Goal: Transaction & Acquisition: Book appointment/travel/reservation

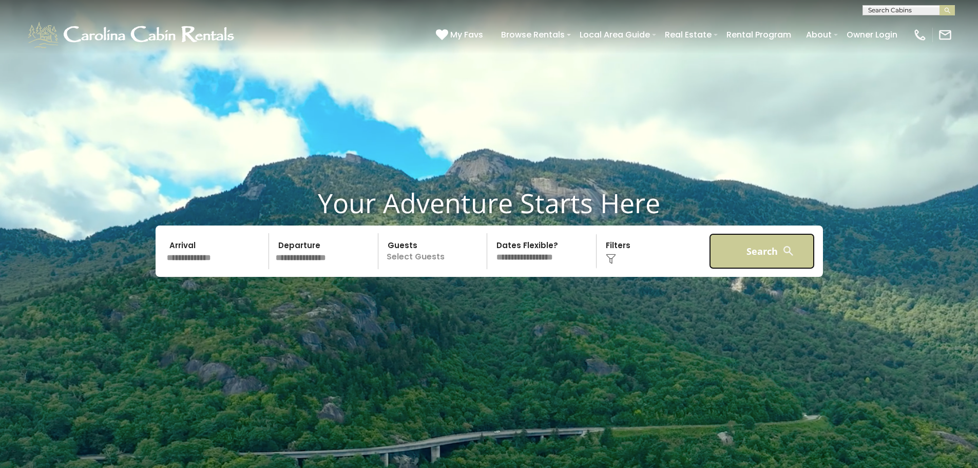
click at [718, 249] on button "Search" at bounding box center [762, 251] width 106 height 36
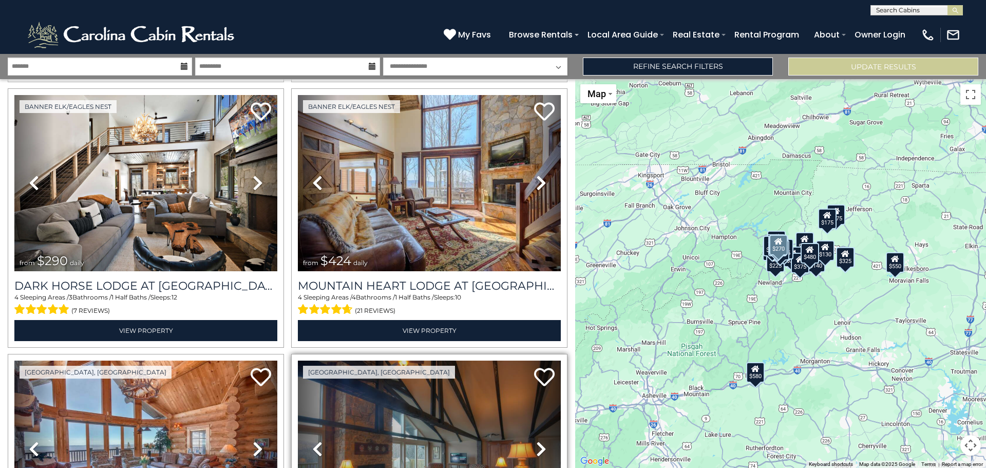
scroll to position [770, 0]
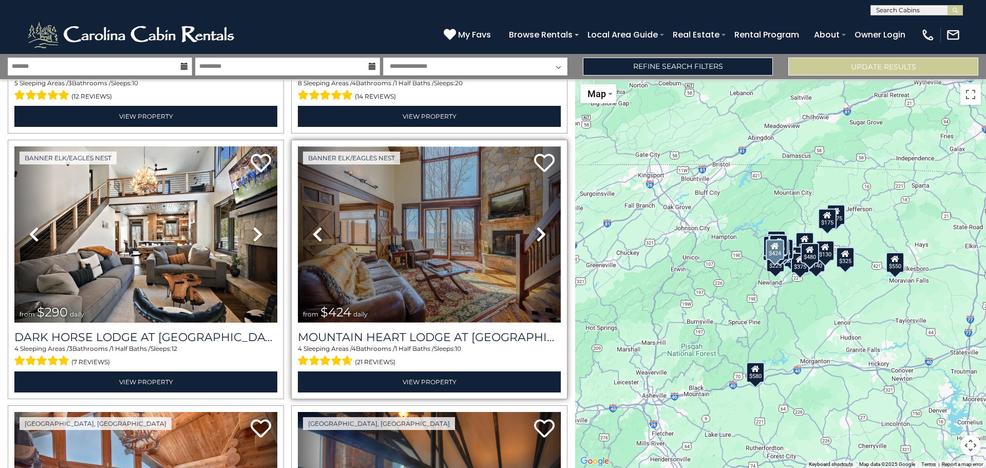
click at [386, 241] on img at bounding box center [429, 234] width 263 height 176
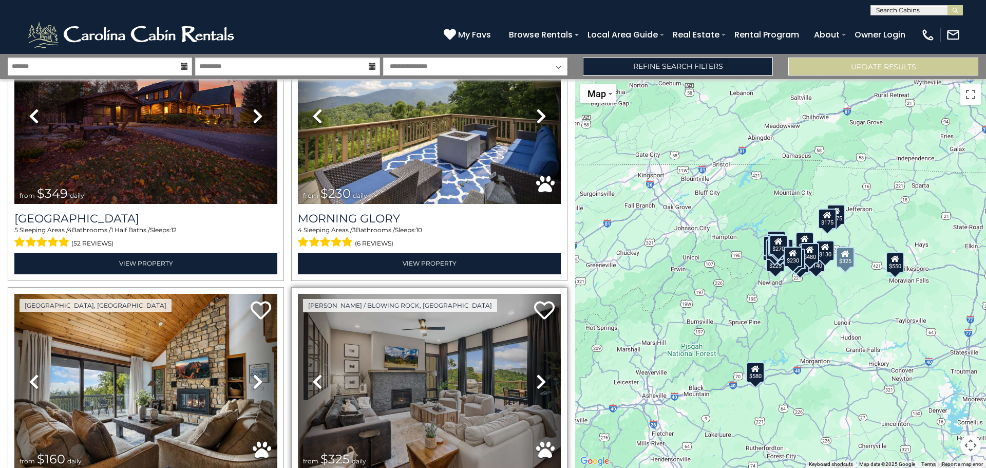
scroll to position [1797, 0]
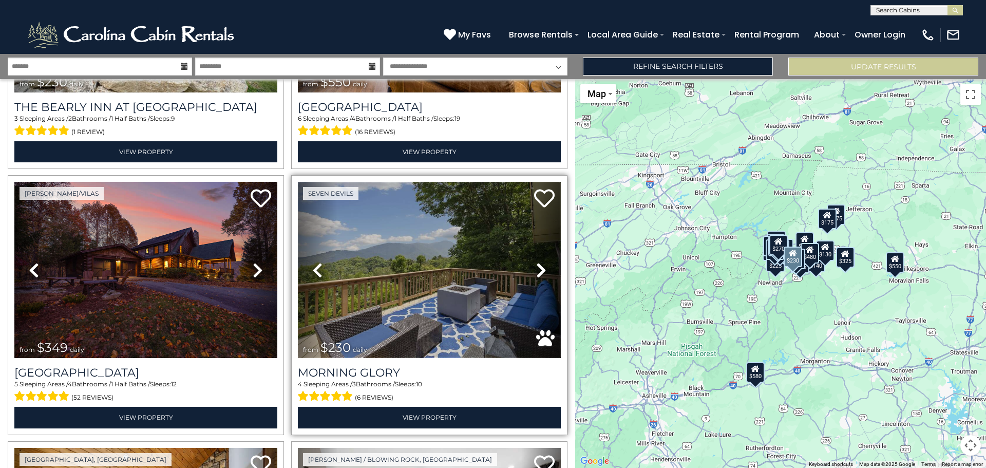
click at [417, 283] on img at bounding box center [429, 270] width 263 height 176
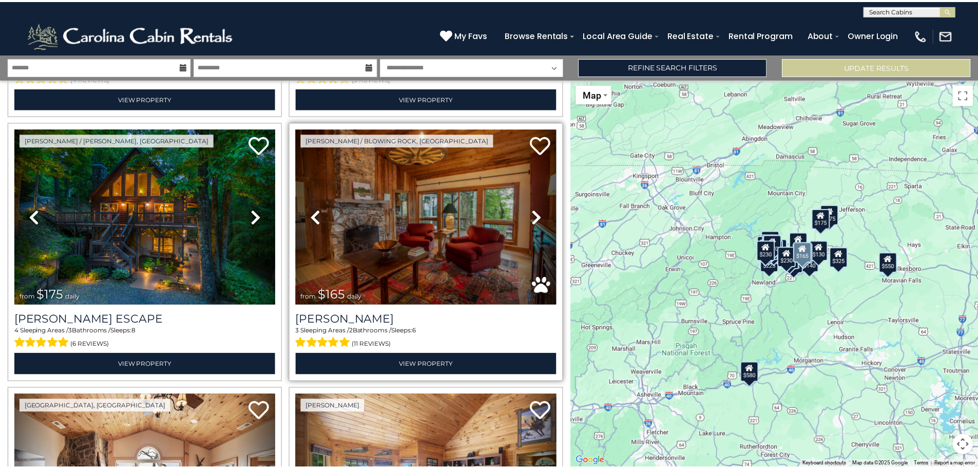
scroll to position [0, 0]
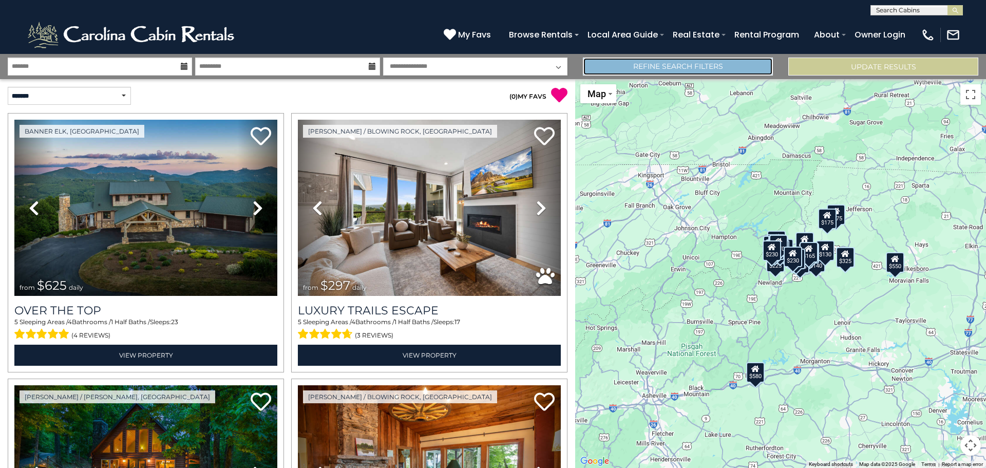
click at [654, 61] on link "Refine Search Filters" at bounding box center [678, 67] width 190 height 18
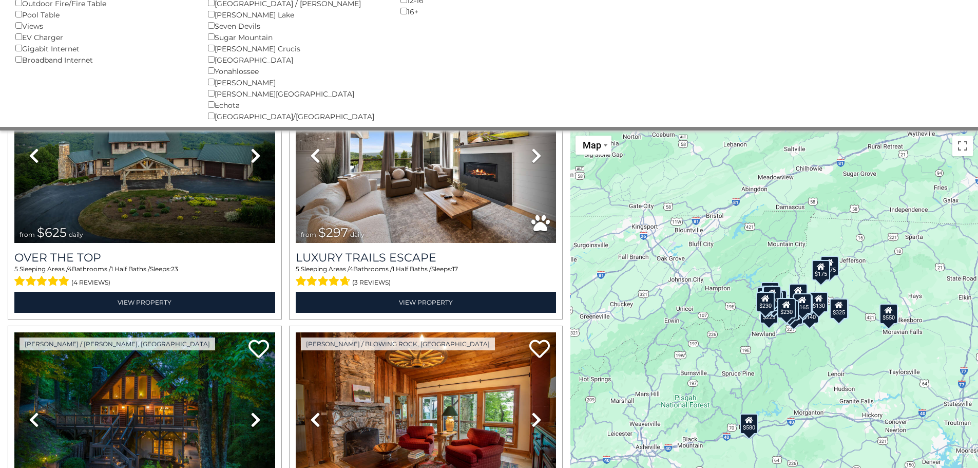
scroll to position [297, 0]
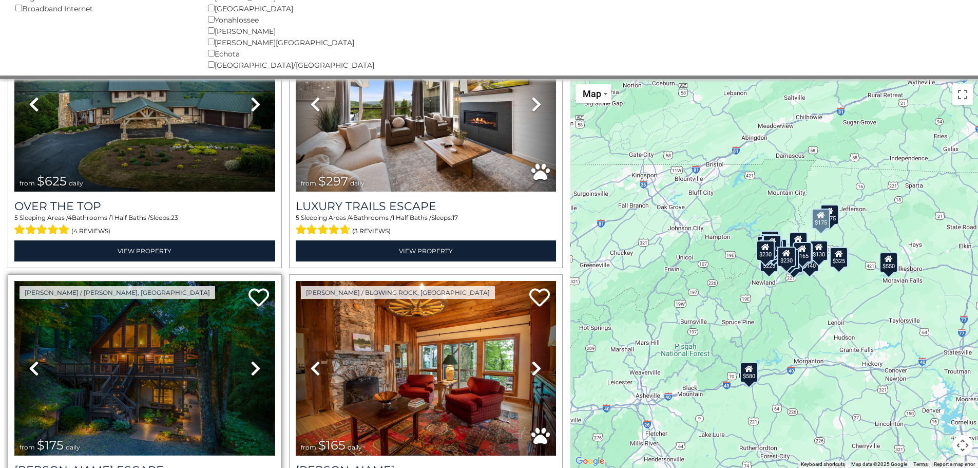
click at [162, 361] on img at bounding box center [144, 368] width 261 height 175
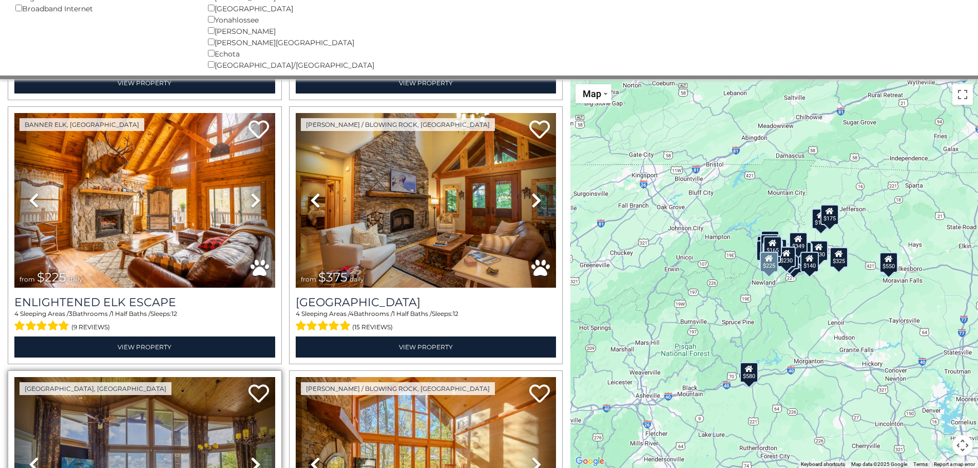
scroll to position [3638, 0]
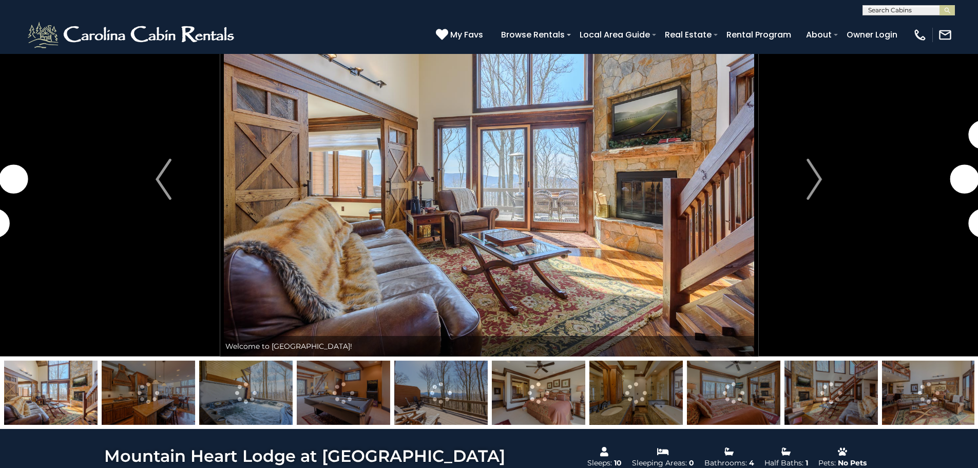
scroll to position [103, 0]
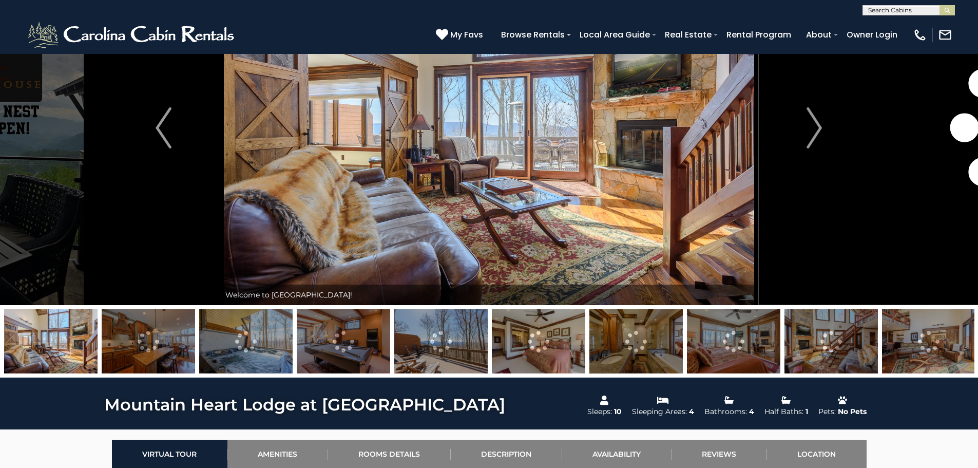
click at [431, 350] on img at bounding box center [440, 341] width 93 height 64
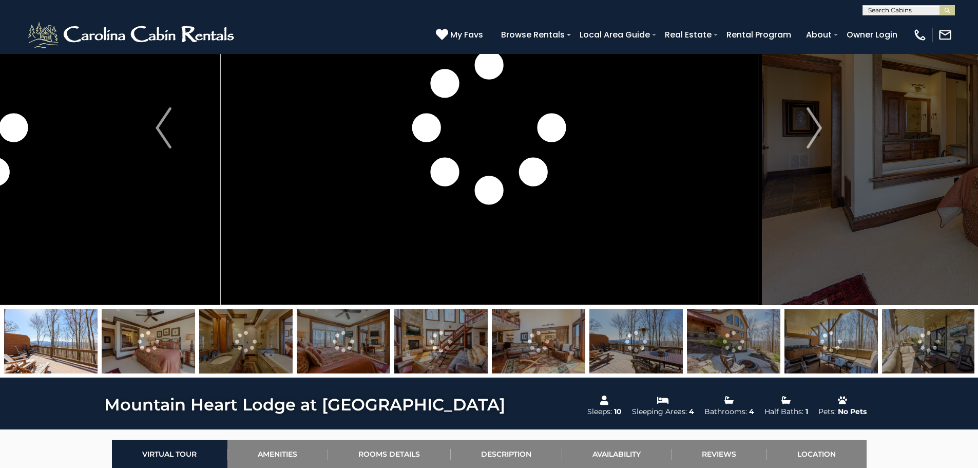
click at [421, 351] on img at bounding box center [440, 341] width 93 height 64
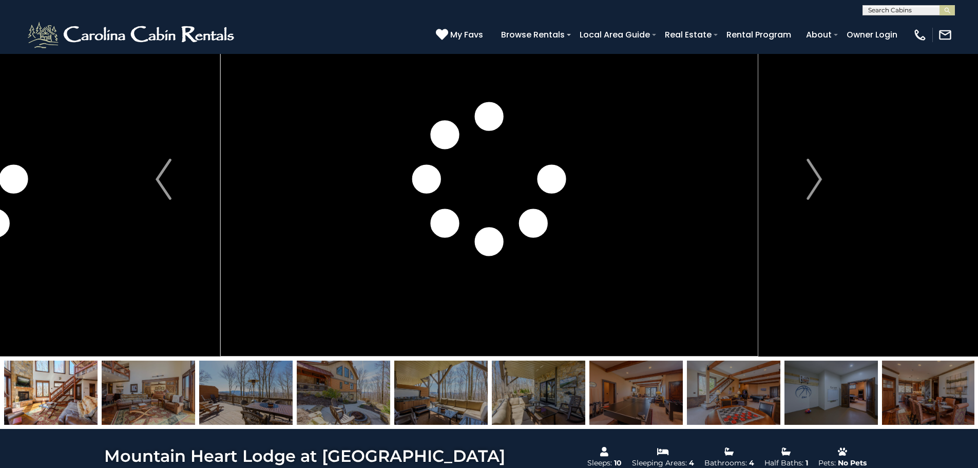
scroll to position [0, 0]
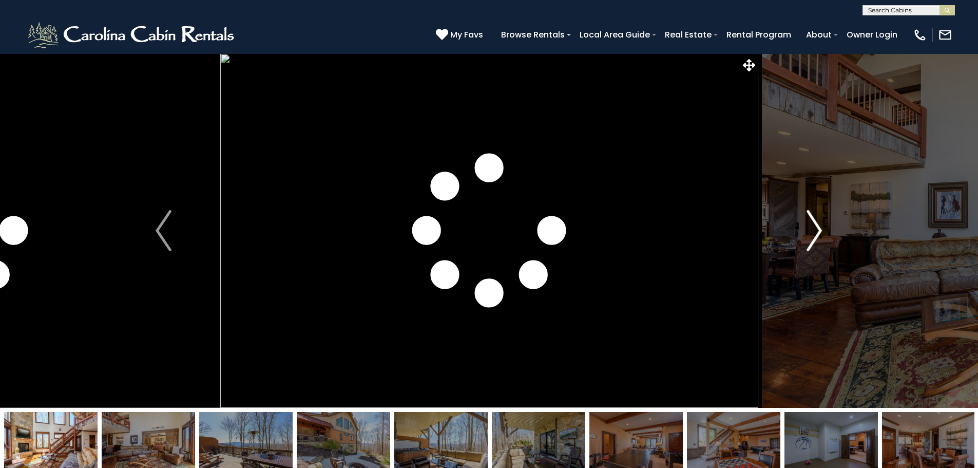
click at [813, 227] on img "Next" at bounding box center [814, 230] width 15 height 41
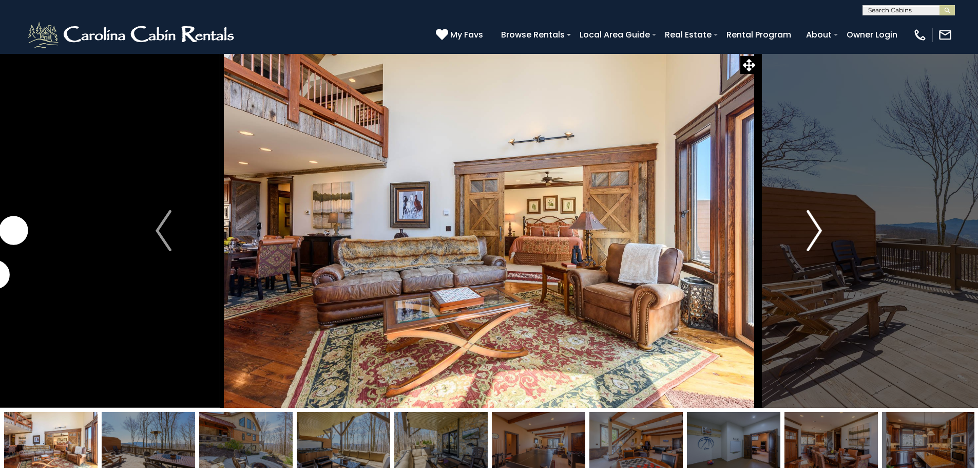
click at [813, 227] on img "Next" at bounding box center [814, 230] width 15 height 41
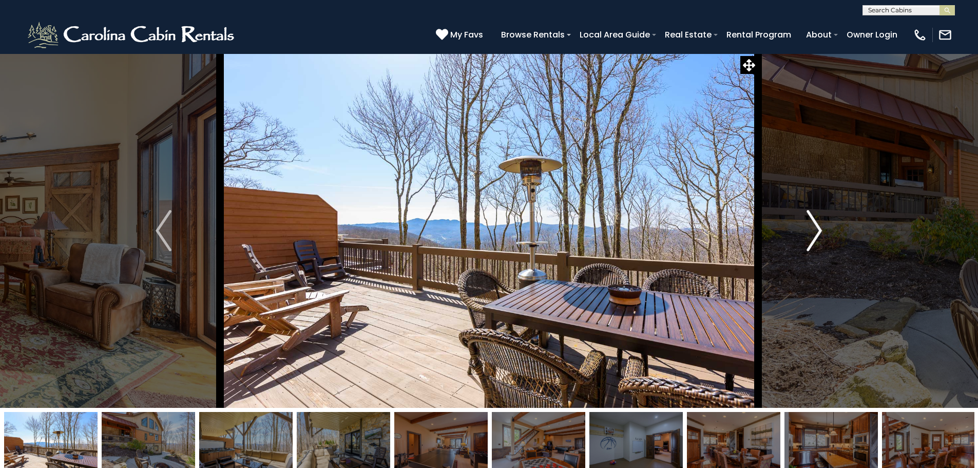
click at [813, 227] on img "Next" at bounding box center [814, 230] width 15 height 41
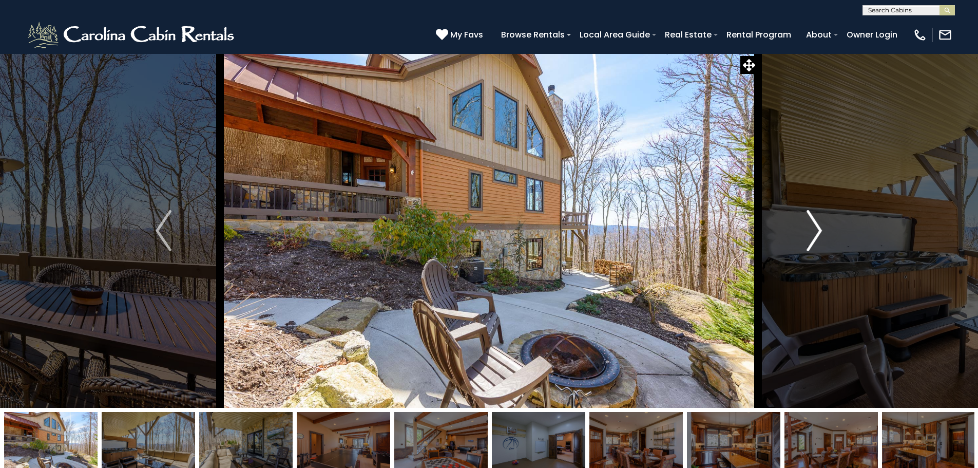
click at [813, 227] on img "Next" at bounding box center [814, 230] width 15 height 41
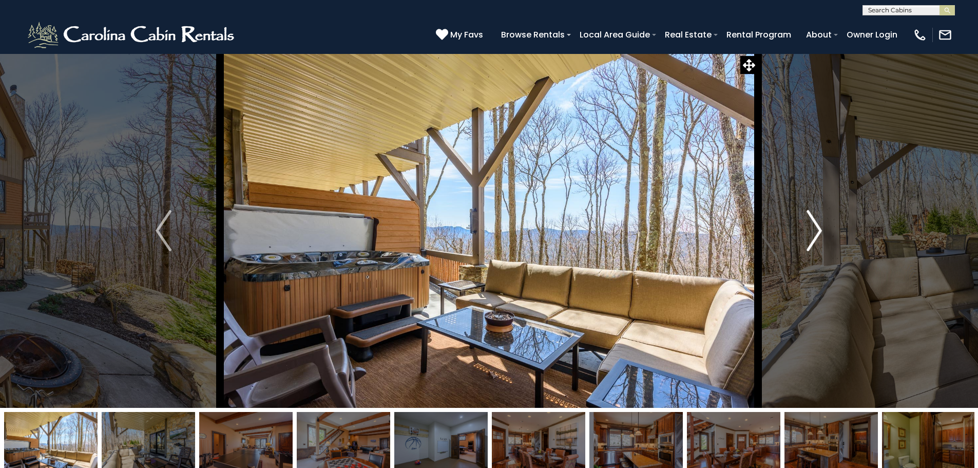
click at [813, 227] on img "Next" at bounding box center [814, 230] width 15 height 41
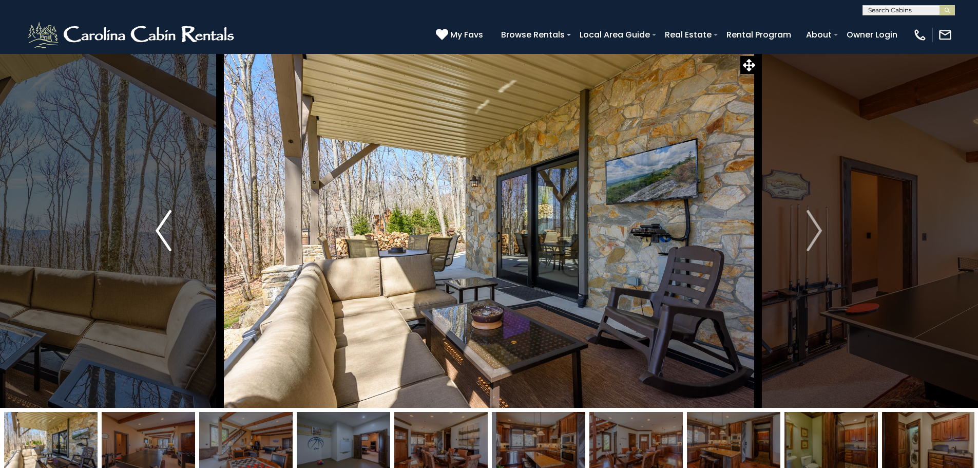
click at [161, 241] on img "Previous" at bounding box center [163, 230] width 15 height 41
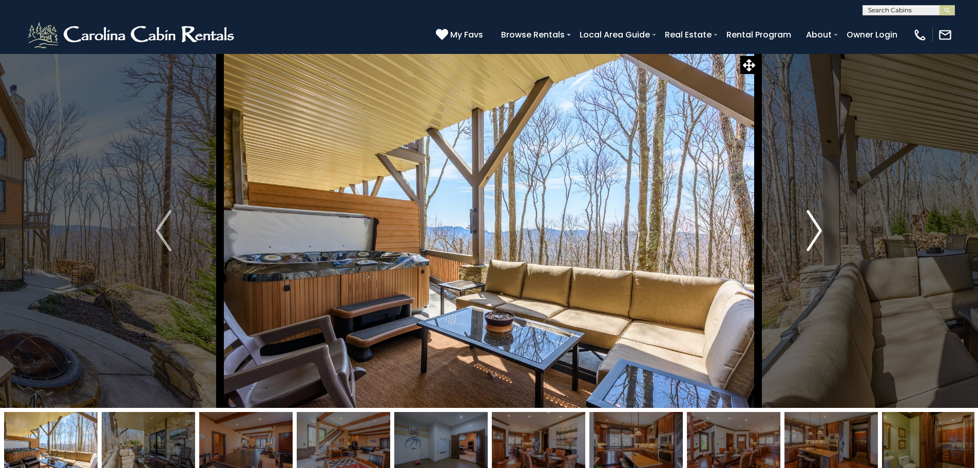
click at [813, 234] on img "Next" at bounding box center [814, 230] width 15 height 41
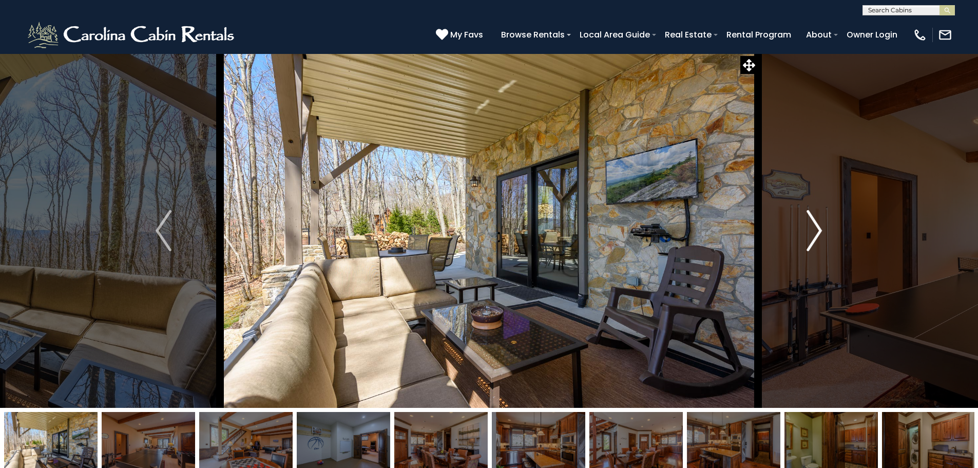
click at [811, 233] on img "Next" at bounding box center [814, 230] width 15 height 41
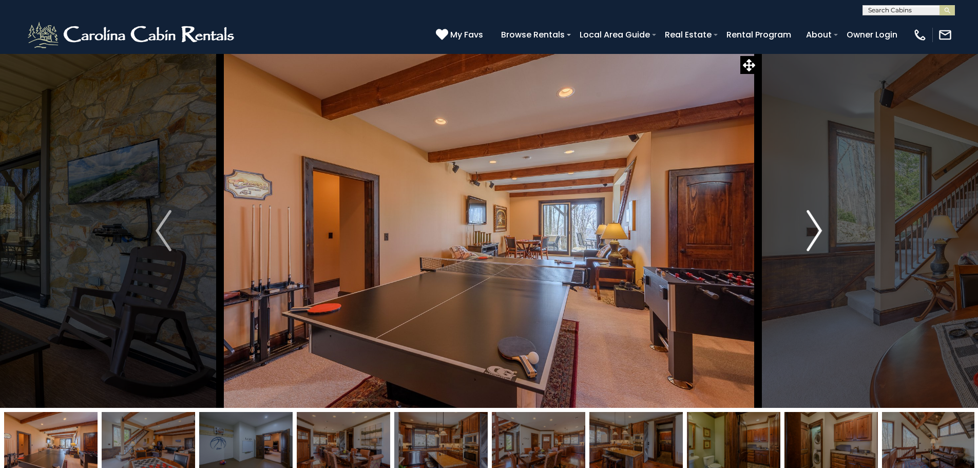
click at [811, 236] on img "Next" at bounding box center [814, 230] width 15 height 41
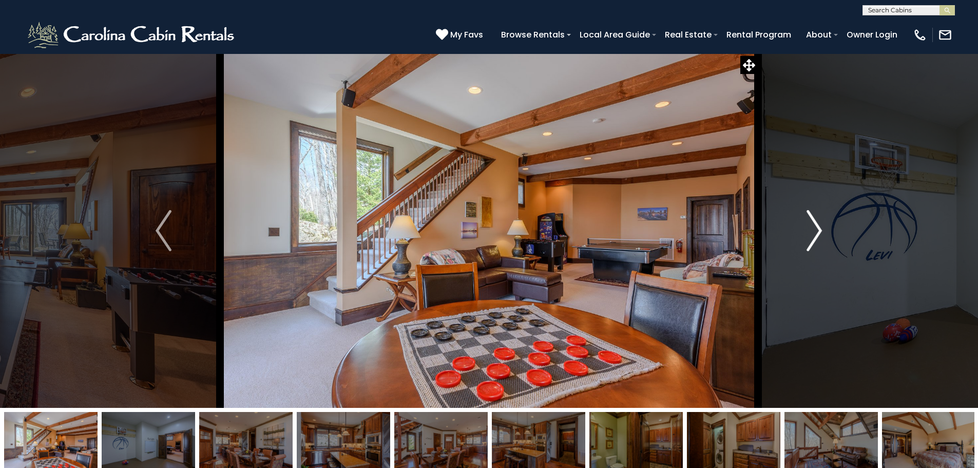
click at [811, 236] on img "Next" at bounding box center [814, 230] width 15 height 41
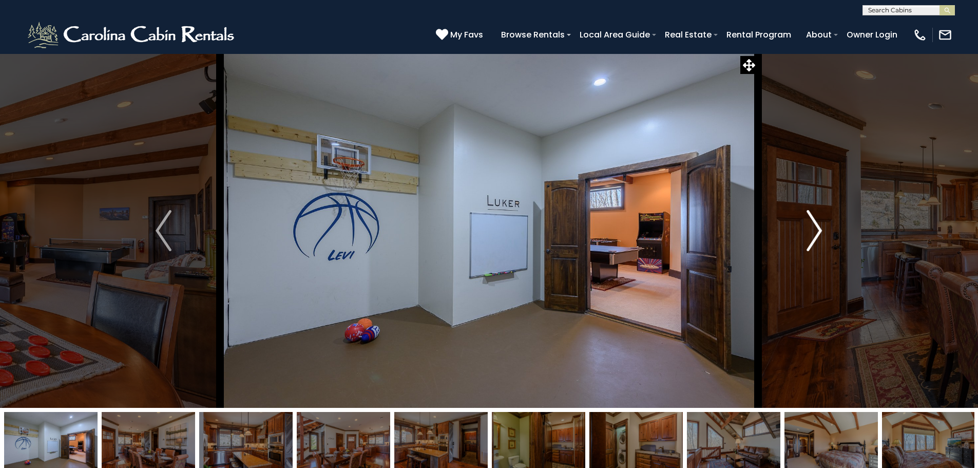
click at [811, 236] on img "Next" at bounding box center [814, 230] width 15 height 41
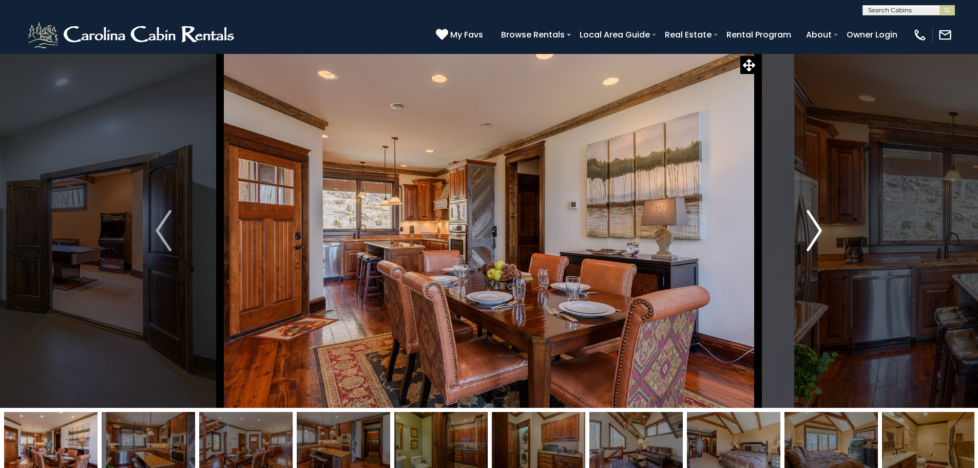
click at [811, 236] on img "Next" at bounding box center [814, 230] width 15 height 41
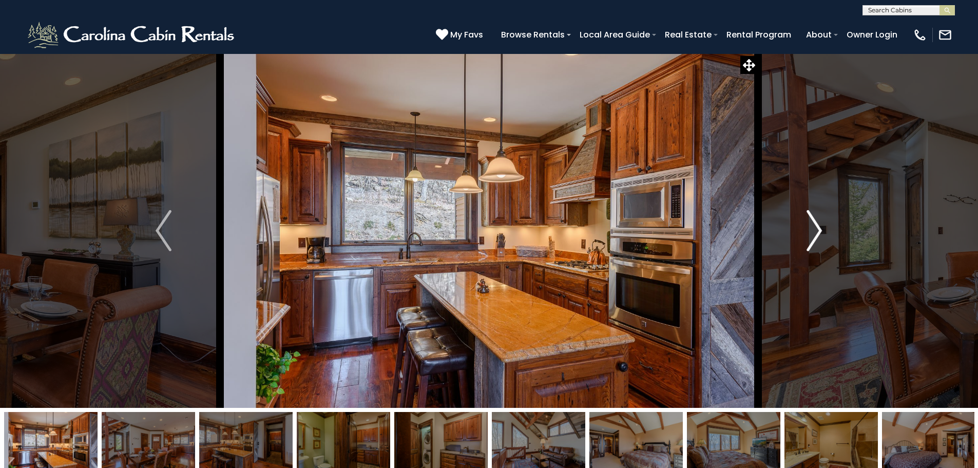
click at [809, 237] on img "Next" at bounding box center [814, 230] width 15 height 41
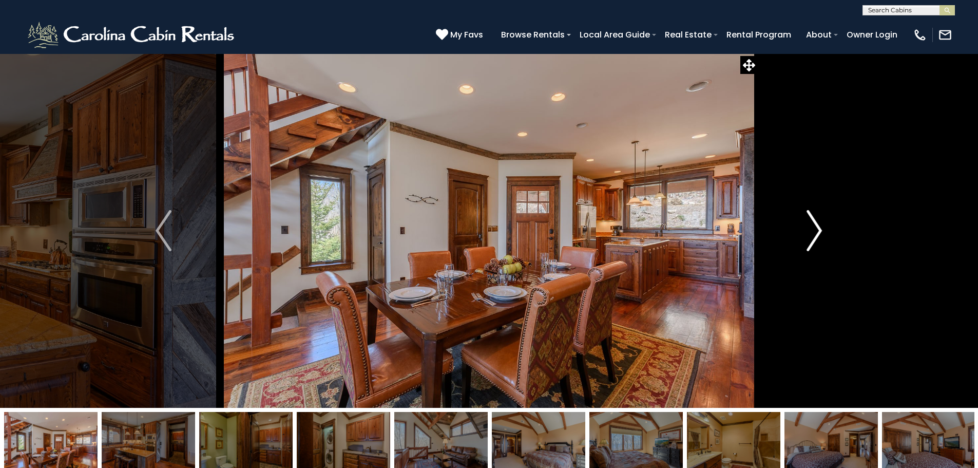
click at [807, 239] on img "Next" at bounding box center [814, 230] width 15 height 41
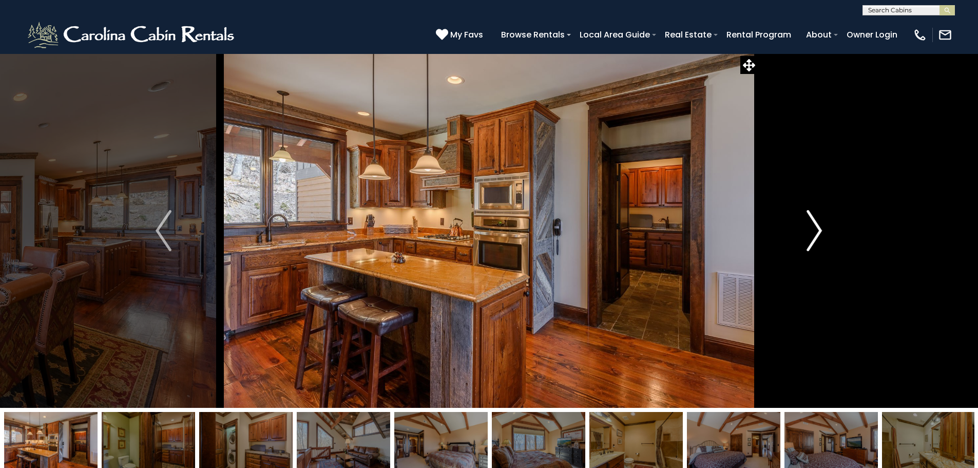
click at [806, 239] on button "Next" at bounding box center [814, 230] width 113 height 354
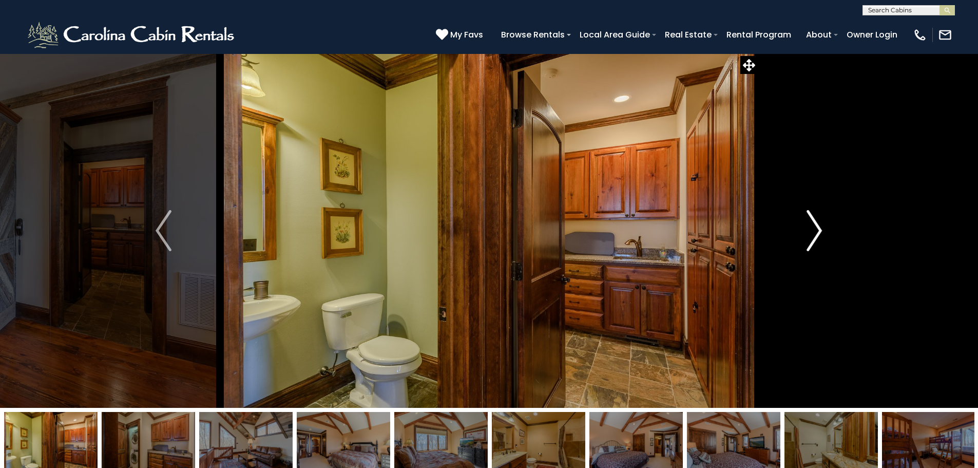
click at [805, 239] on button "Next" at bounding box center [814, 230] width 113 height 354
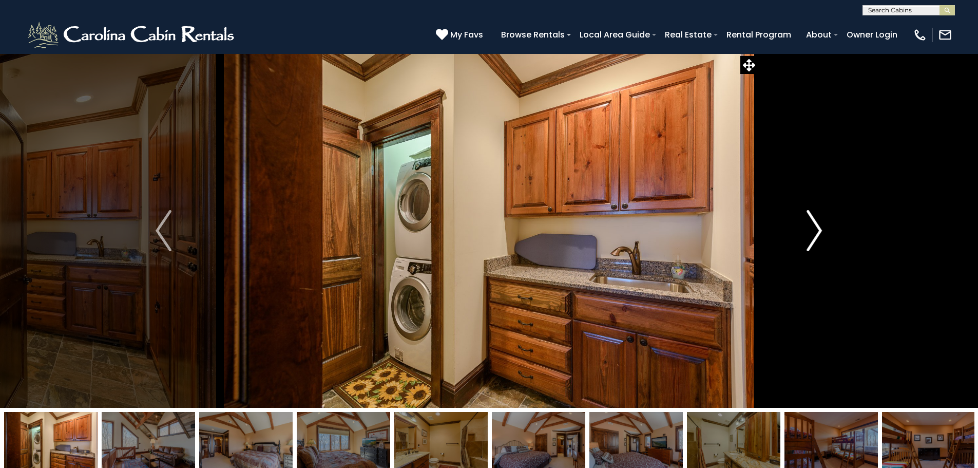
click at [805, 240] on button "Next" at bounding box center [814, 230] width 113 height 354
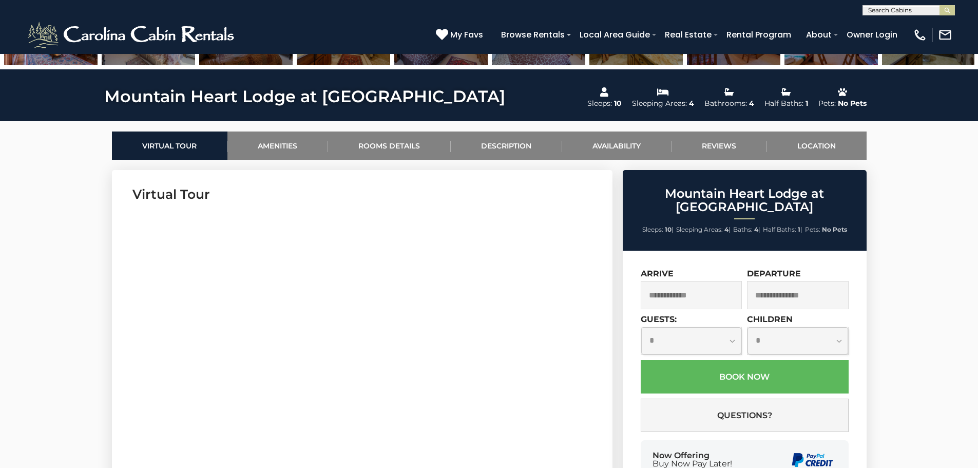
scroll to position [514, 0]
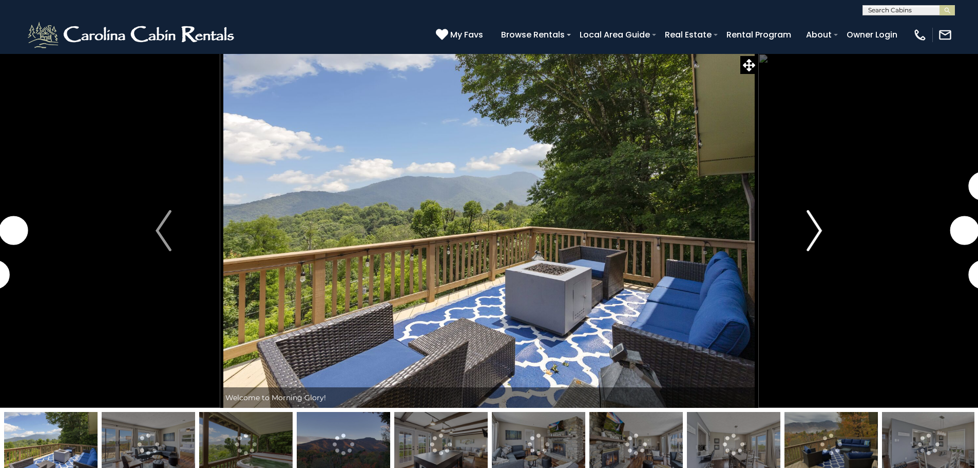
click at [795, 224] on button "Next" at bounding box center [814, 230] width 113 height 354
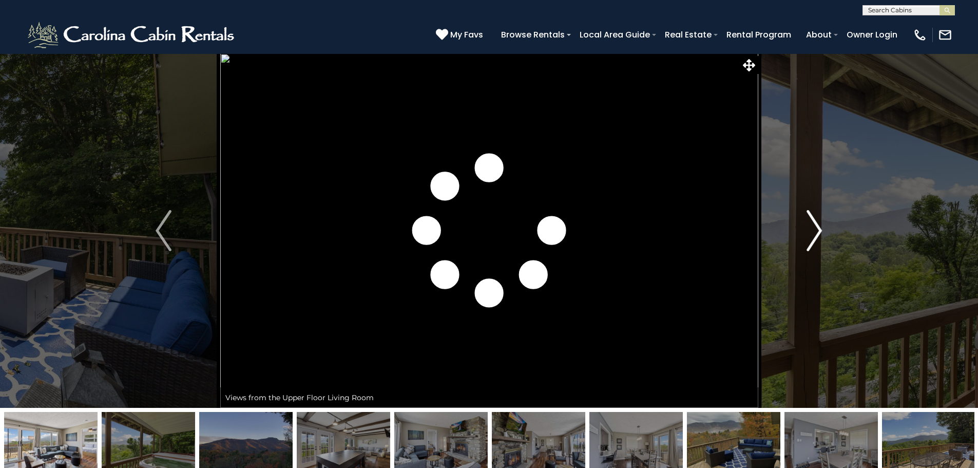
click at [794, 227] on button "Next" at bounding box center [814, 230] width 113 height 354
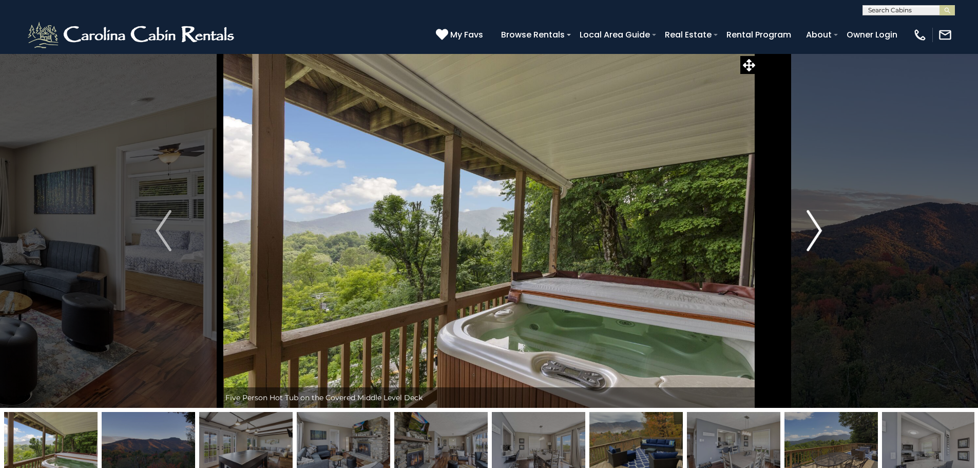
click at [792, 232] on button "Next" at bounding box center [814, 230] width 113 height 354
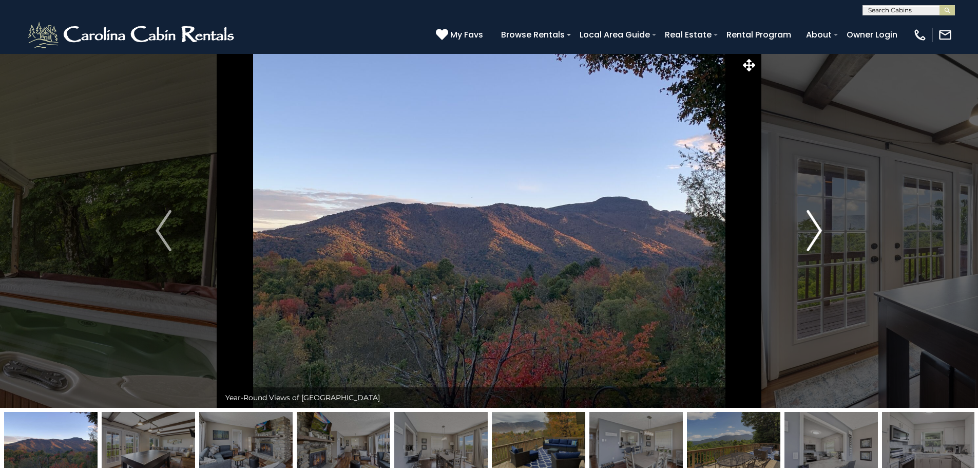
click at [790, 235] on button "Next" at bounding box center [814, 230] width 113 height 354
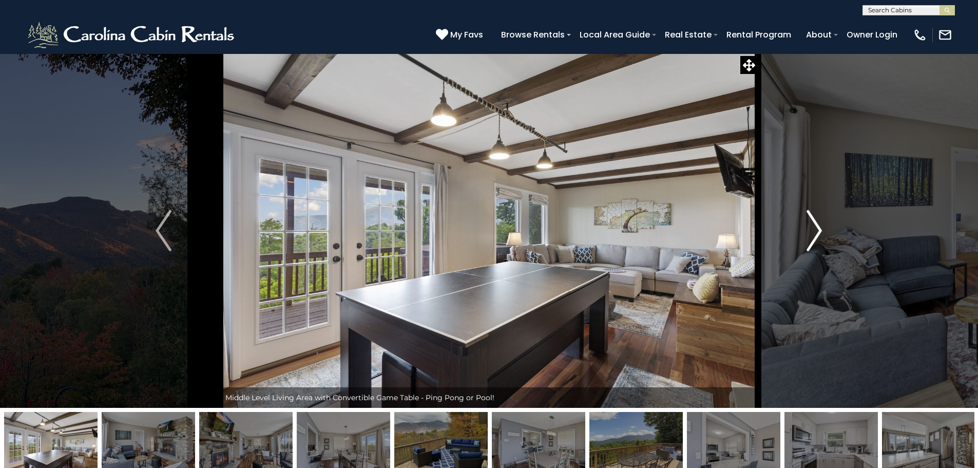
click at [789, 238] on button "Next" at bounding box center [814, 230] width 113 height 354
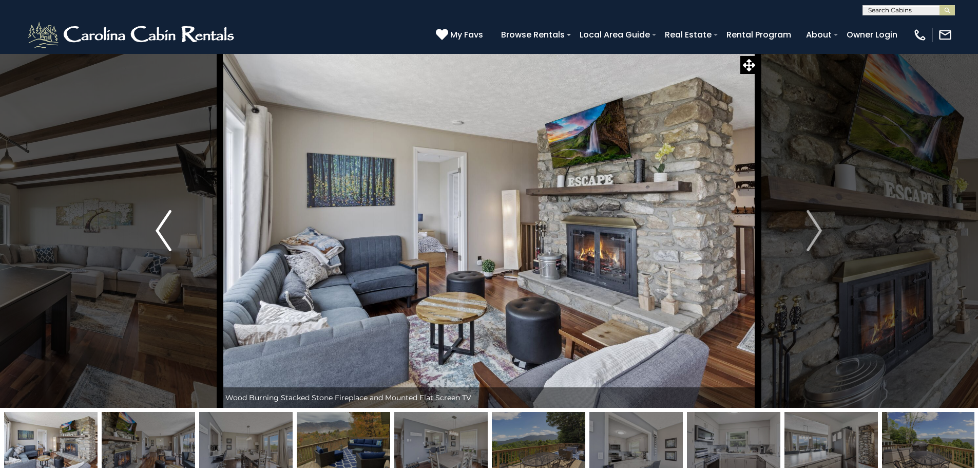
click at [150, 240] on button "Previous" at bounding box center [163, 230] width 113 height 354
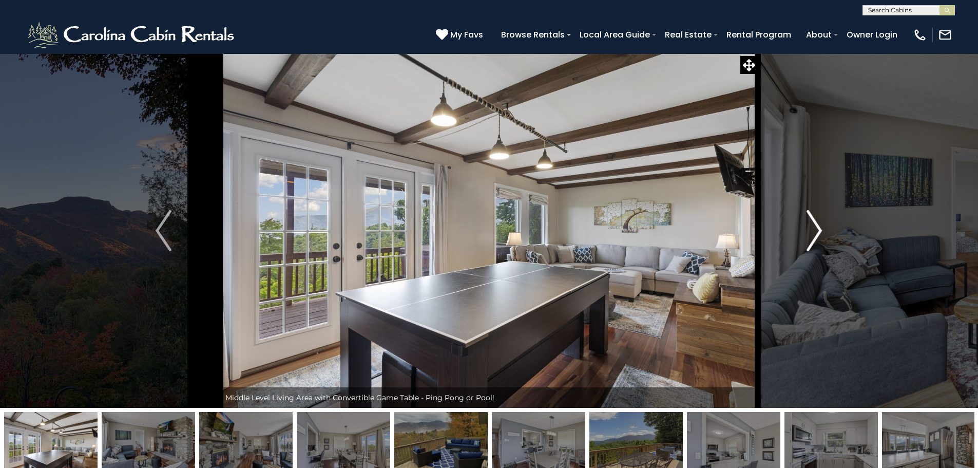
click at [804, 232] on button "Next" at bounding box center [814, 230] width 113 height 354
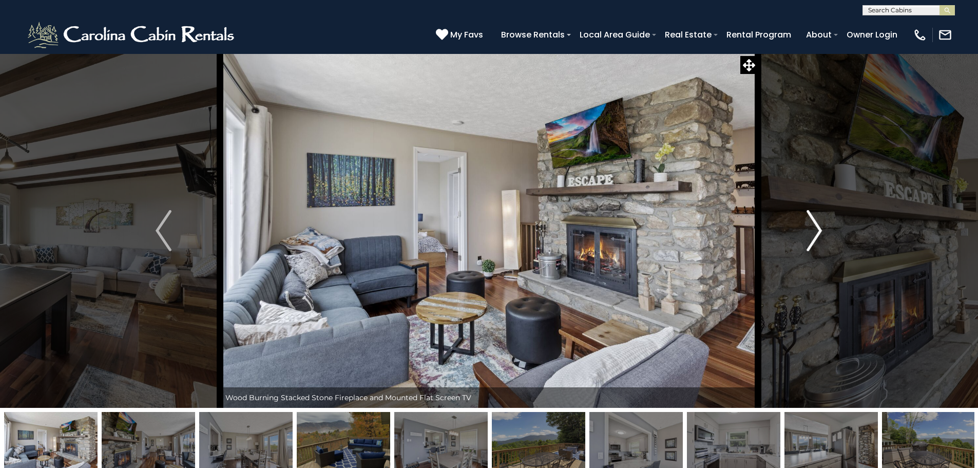
click at [800, 232] on button "Next" at bounding box center [814, 230] width 113 height 354
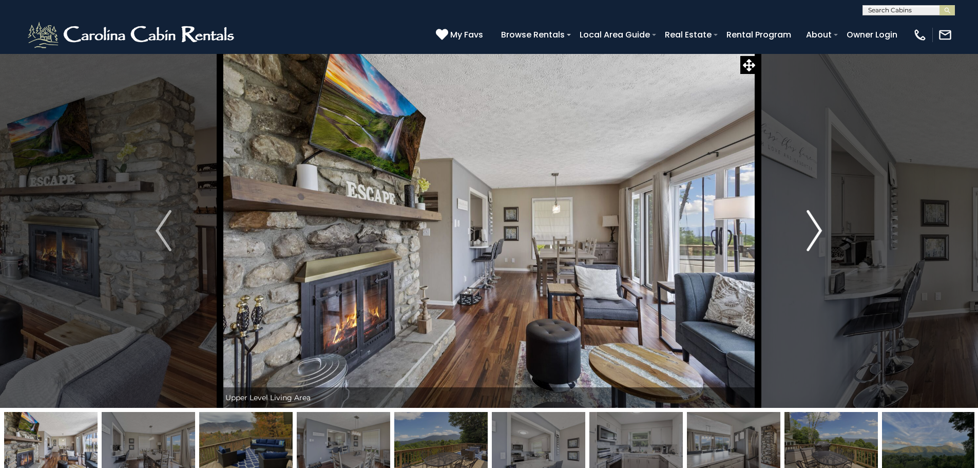
click at [800, 232] on button "Next" at bounding box center [814, 230] width 113 height 354
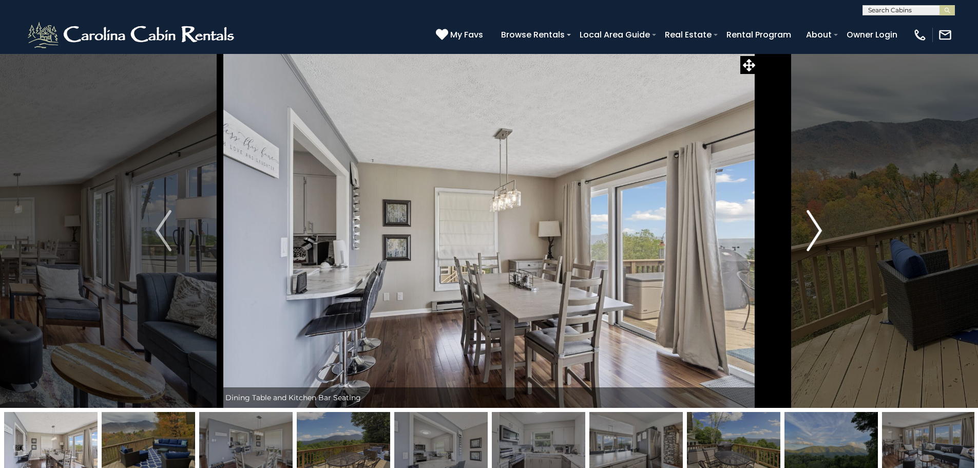
click at [800, 232] on button "Next" at bounding box center [814, 230] width 113 height 354
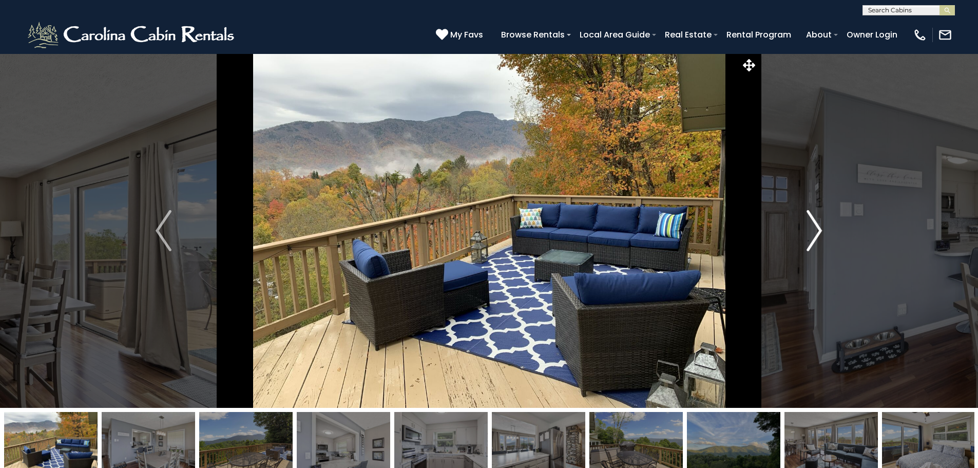
click at [800, 232] on button "Next" at bounding box center [814, 230] width 113 height 354
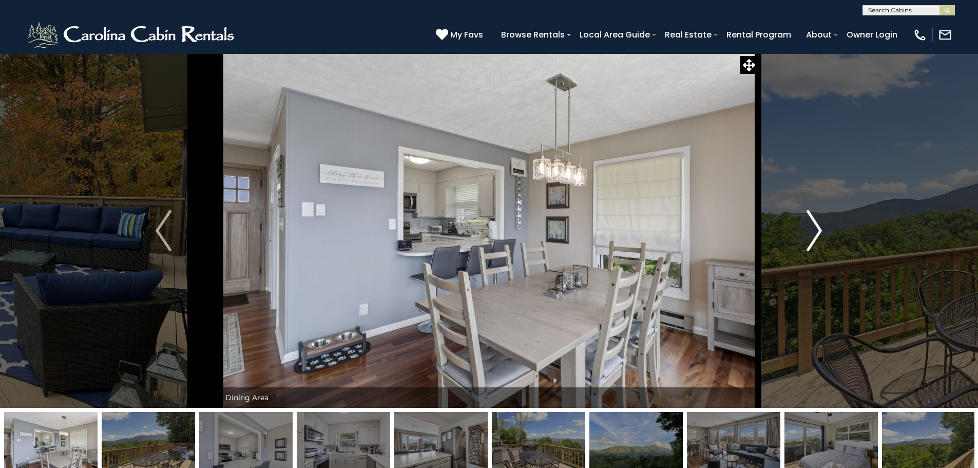
click at [800, 232] on button "Next" at bounding box center [814, 230] width 113 height 354
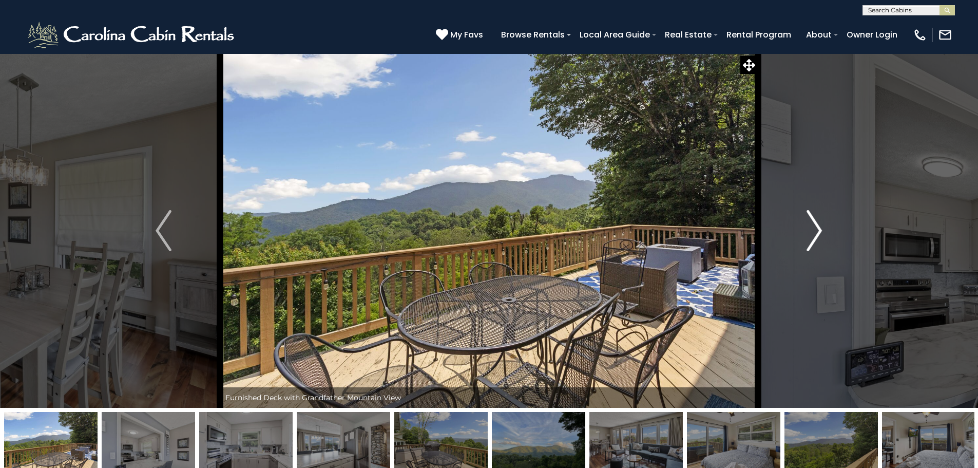
click at [800, 232] on button "Next" at bounding box center [814, 230] width 113 height 354
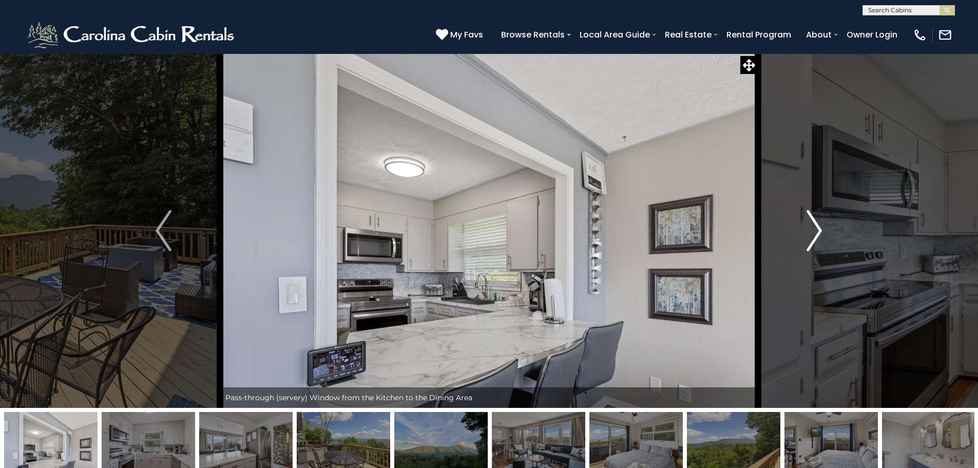
click at [800, 232] on button "Next" at bounding box center [814, 230] width 113 height 354
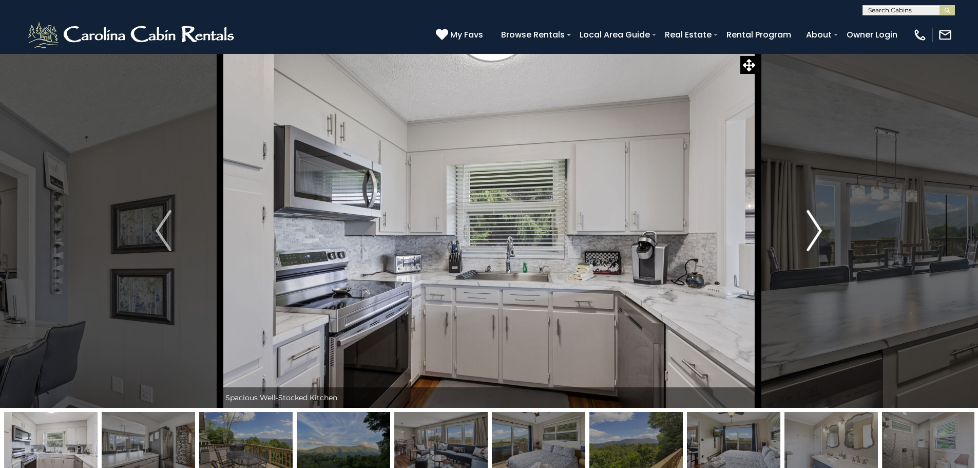
click at [800, 232] on button "Next" at bounding box center [814, 230] width 113 height 354
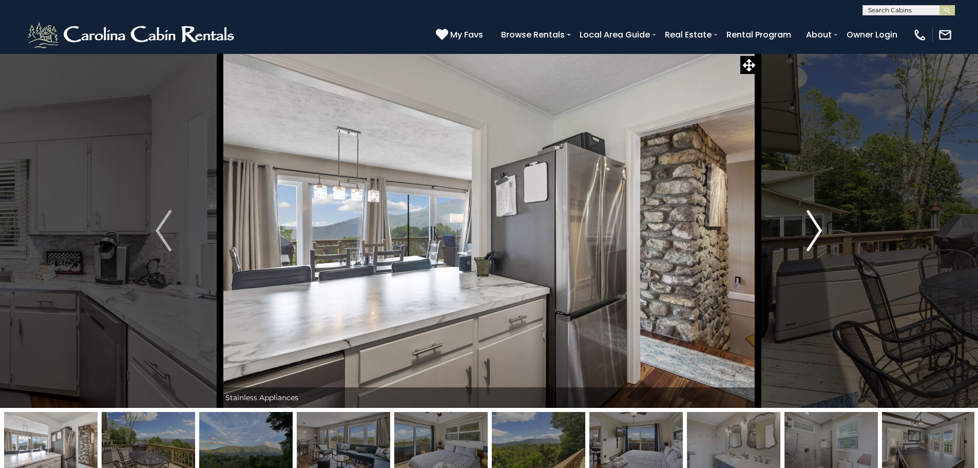
click at [800, 232] on button "Next" at bounding box center [814, 230] width 113 height 354
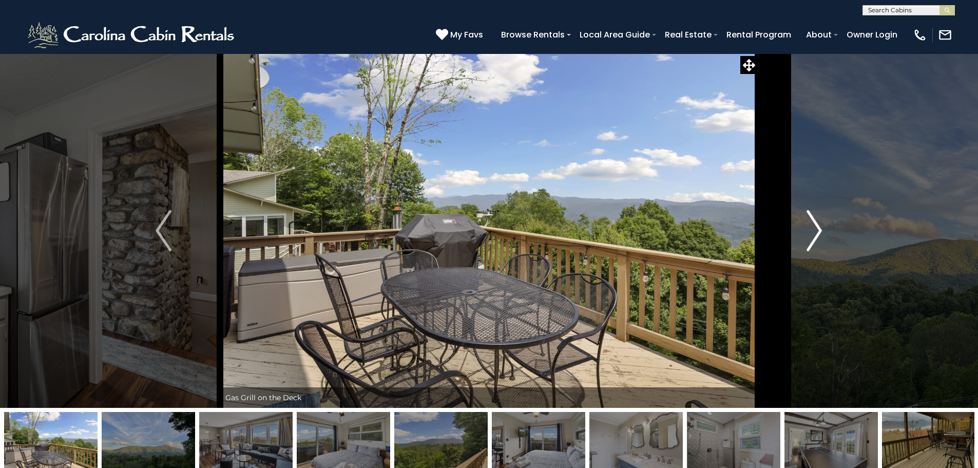
click at [800, 232] on button "Next" at bounding box center [814, 230] width 113 height 354
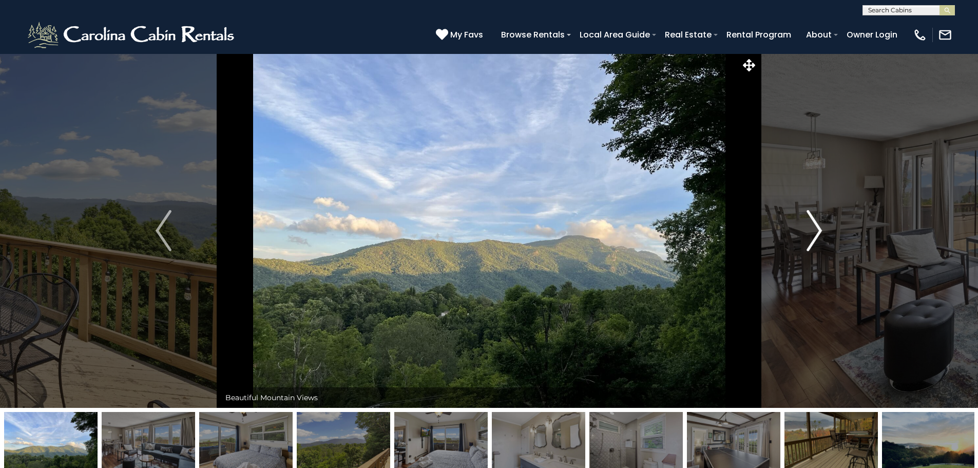
click at [793, 235] on button "Next" at bounding box center [814, 230] width 113 height 354
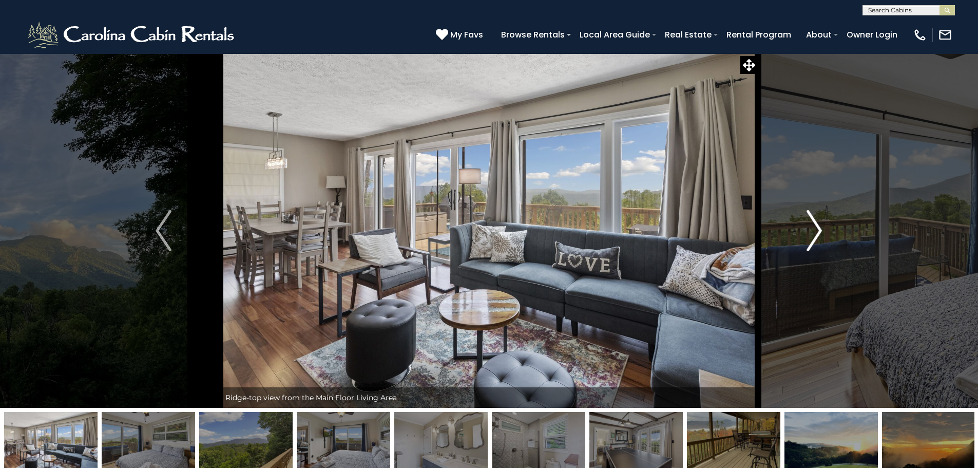
click at [791, 236] on button "Next" at bounding box center [814, 230] width 113 height 354
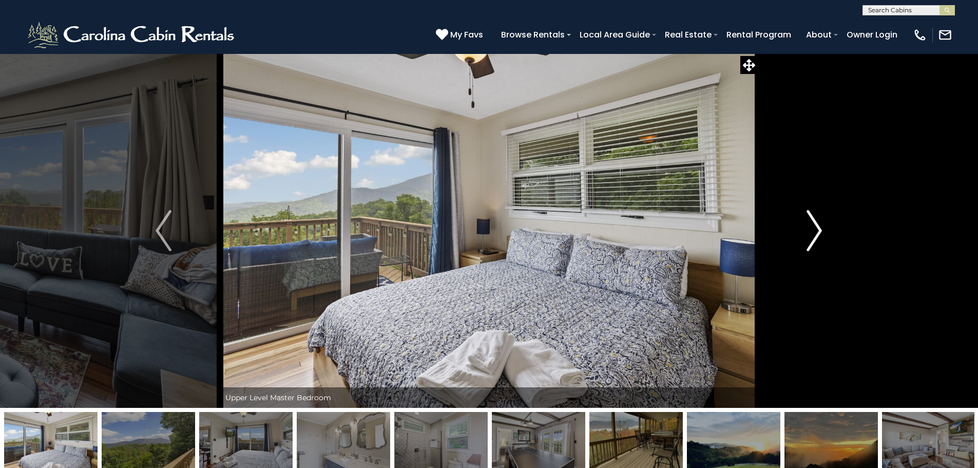
click at [790, 237] on button "Next" at bounding box center [814, 230] width 113 height 354
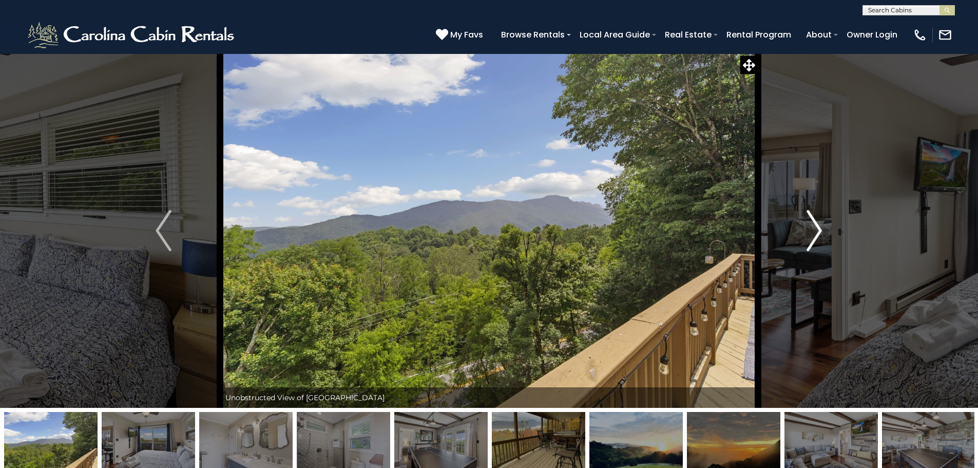
click at [786, 239] on button "Next" at bounding box center [814, 230] width 113 height 354
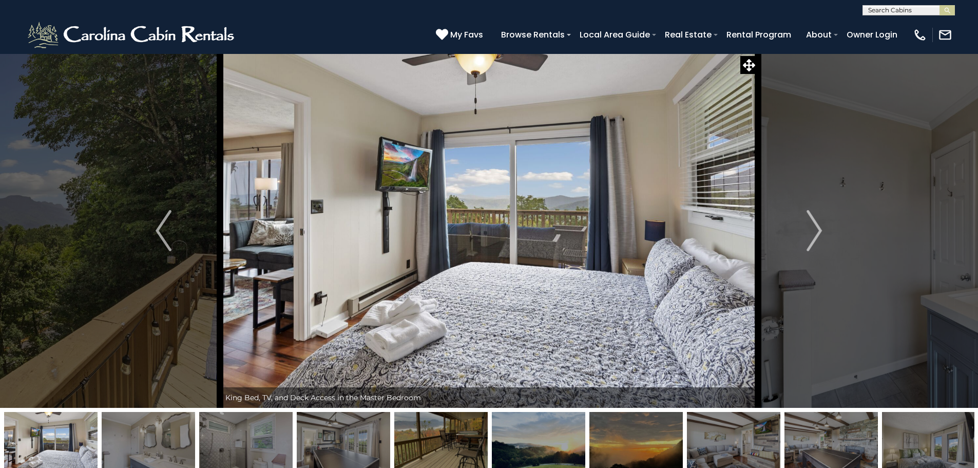
scroll to position [103, 0]
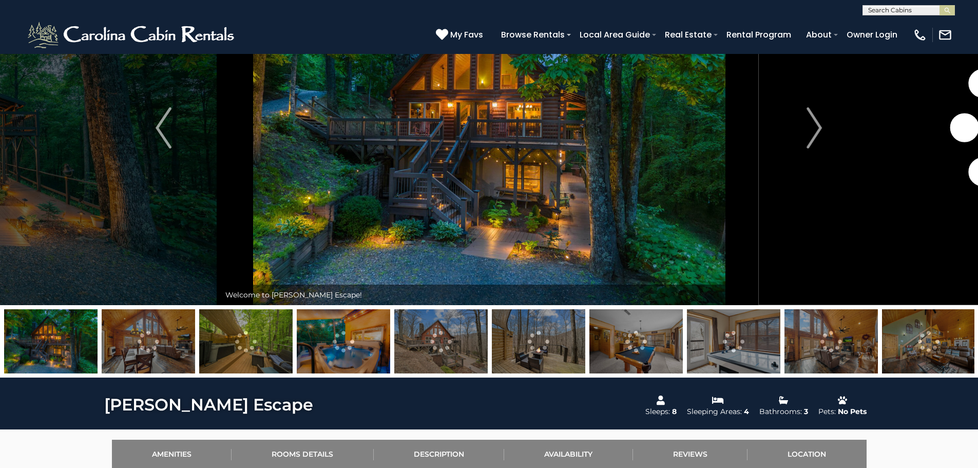
scroll to position [205, 0]
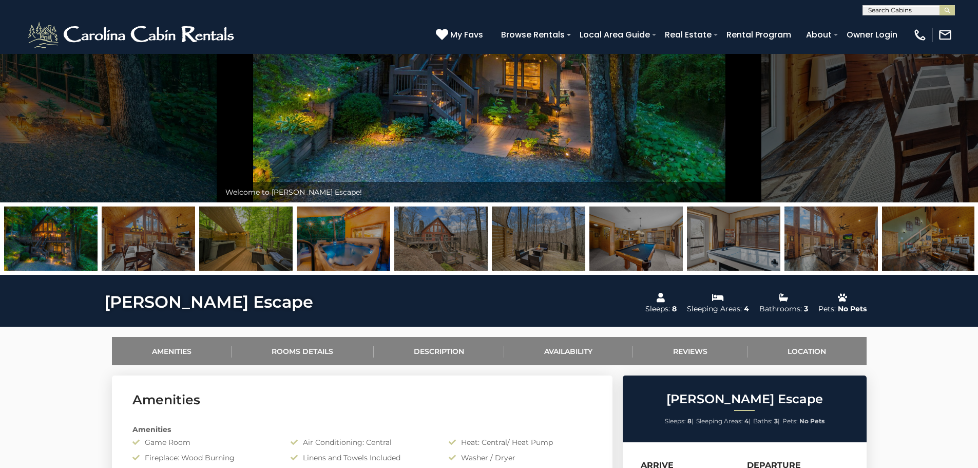
click at [519, 239] on img at bounding box center [538, 238] width 93 height 64
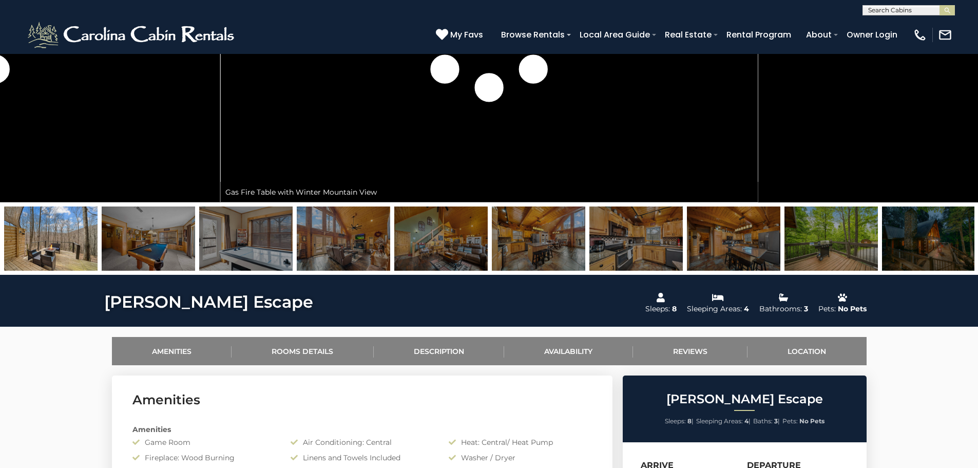
scroll to position [51, 0]
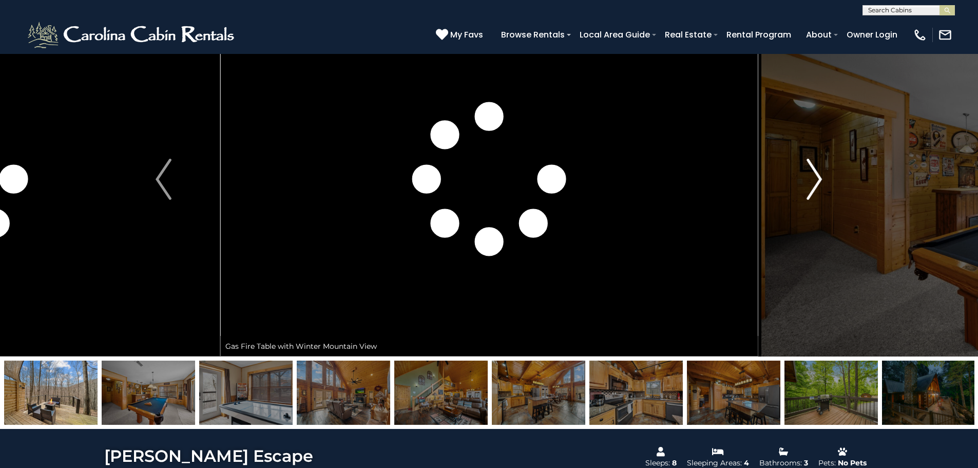
click at [810, 180] on img "Next" at bounding box center [814, 179] width 15 height 41
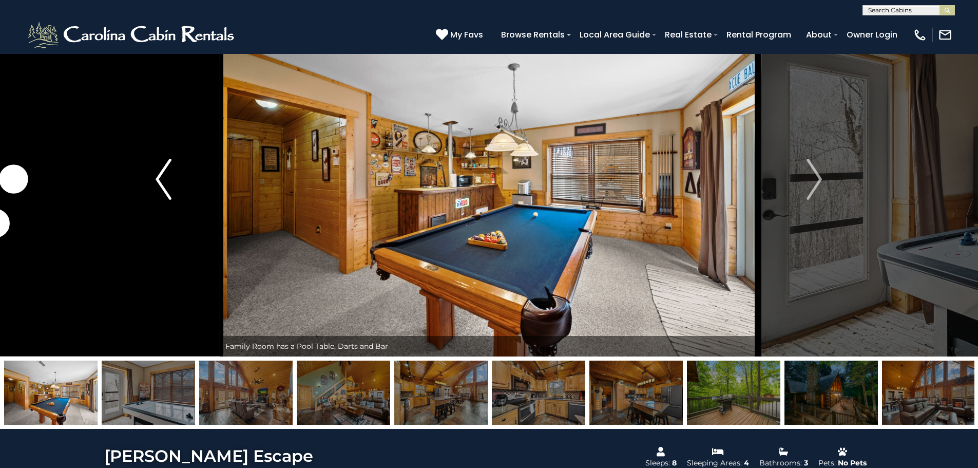
click at [184, 178] on button "Previous" at bounding box center [163, 179] width 113 height 354
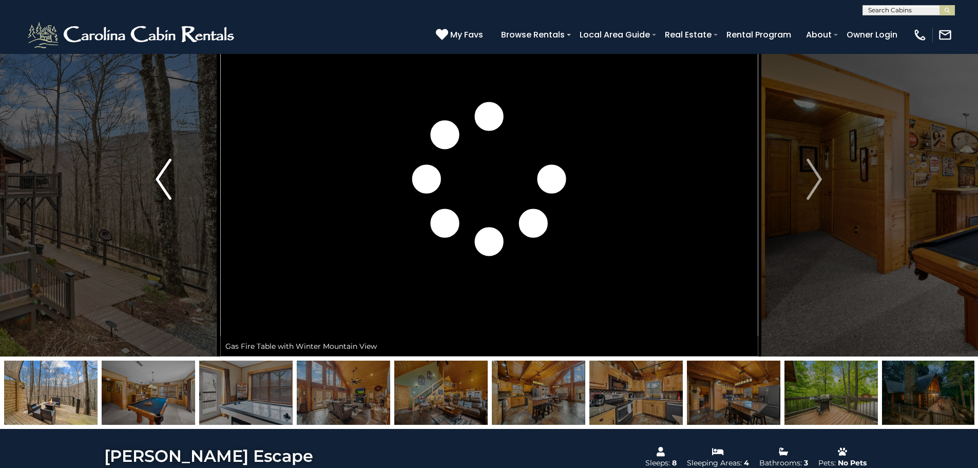
click at [176, 178] on button "Previous" at bounding box center [163, 179] width 113 height 354
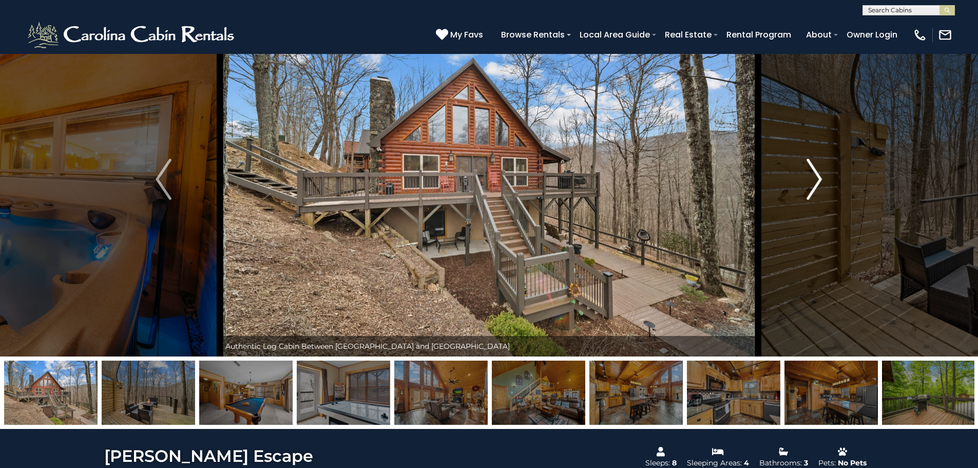
click at [766, 189] on button "Next" at bounding box center [814, 179] width 113 height 354
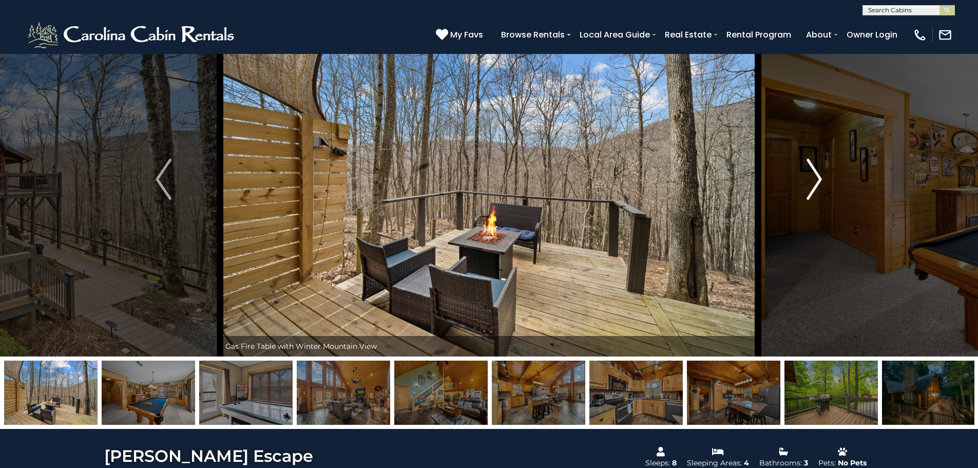
click at [766, 189] on button "Next" at bounding box center [814, 179] width 113 height 354
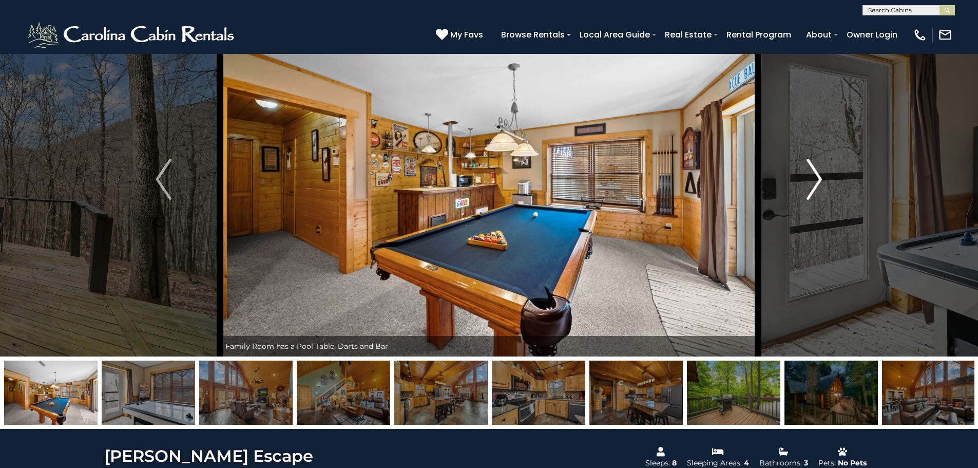
click at [766, 189] on button "Next" at bounding box center [814, 179] width 113 height 354
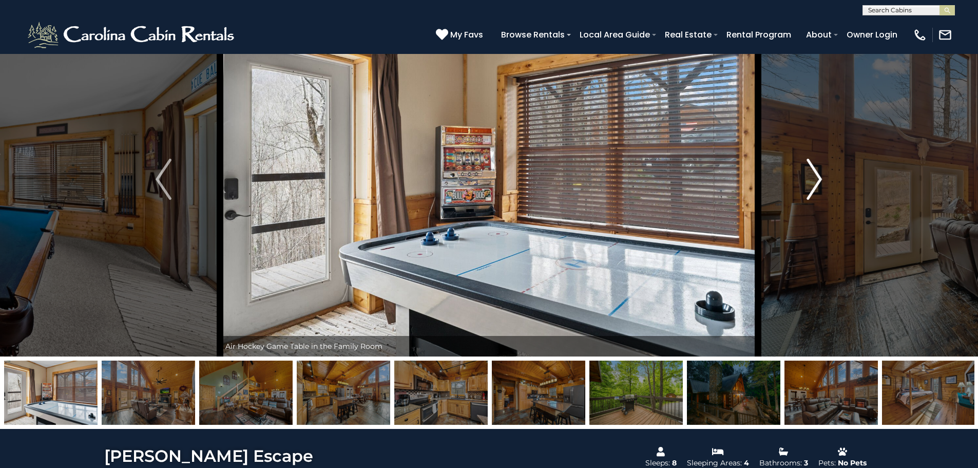
click at [766, 189] on button "Next" at bounding box center [814, 179] width 113 height 354
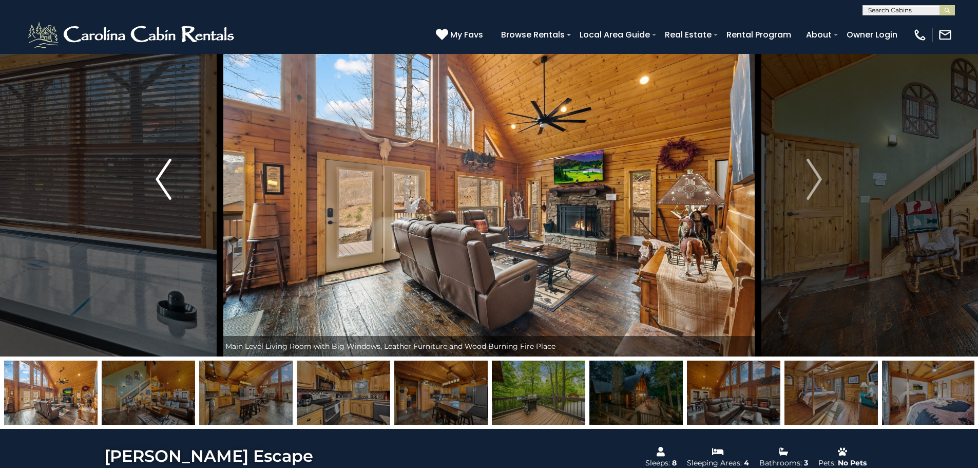
click at [161, 191] on img "Previous" at bounding box center [163, 179] width 15 height 41
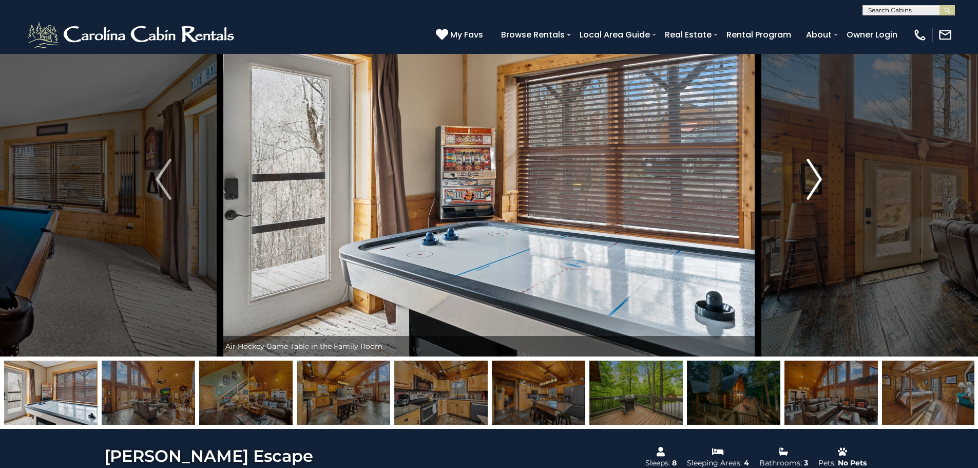
click at [808, 187] on img "Next" at bounding box center [814, 179] width 15 height 41
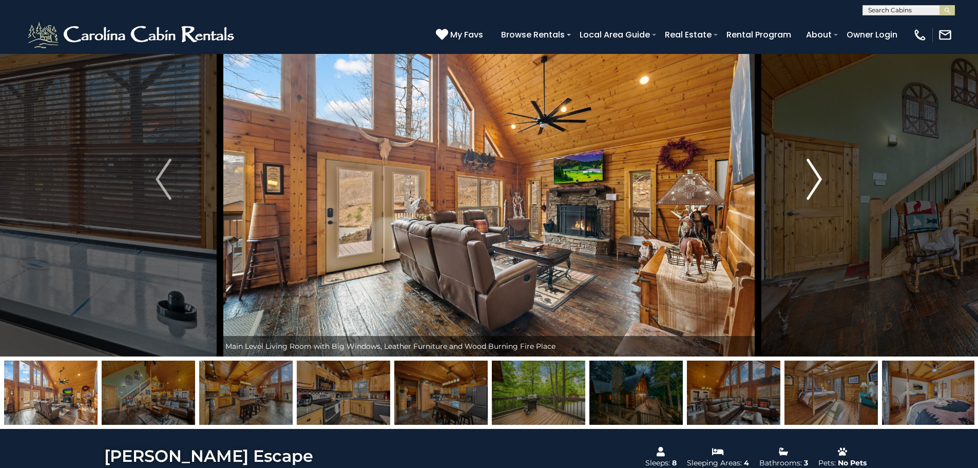
click at [808, 187] on img "Next" at bounding box center [814, 179] width 15 height 41
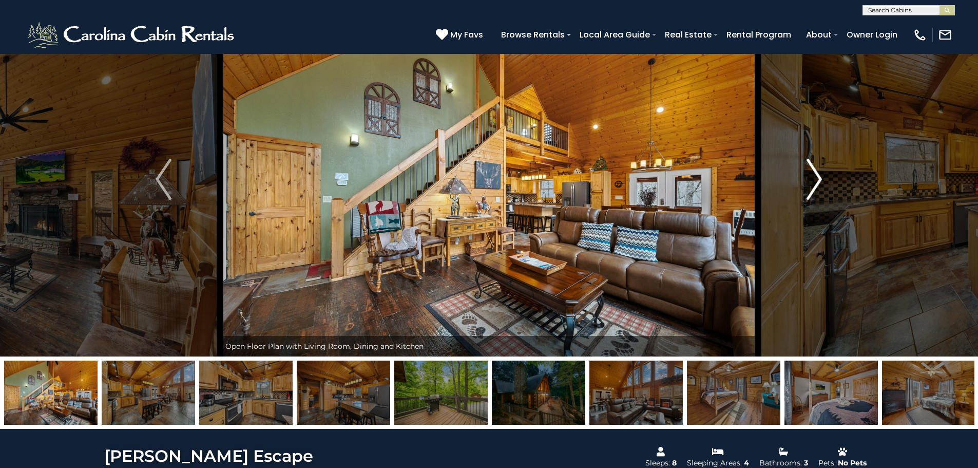
click at [808, 187] on img "Next" at bounding box center [814, 179] width 15 height 41
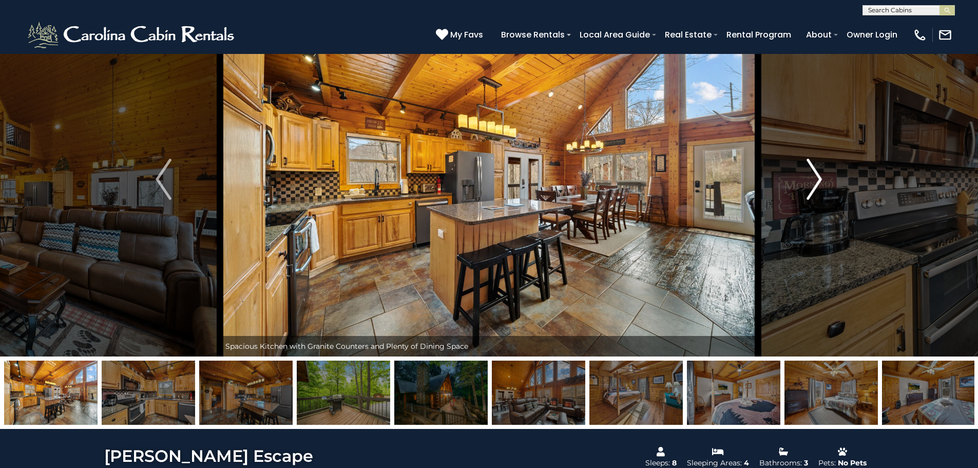
click at [808, 187] on img "Next" at bounding box center [814, 179] width 15 height 41
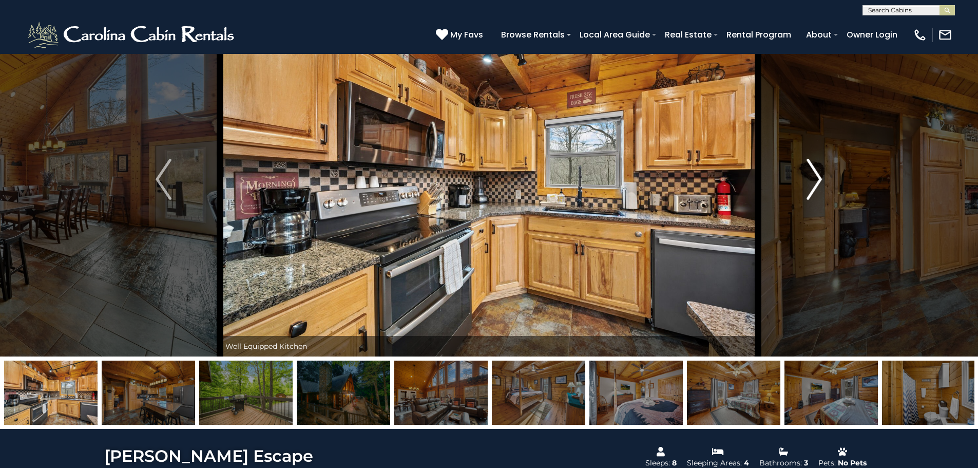
click at [808, 187] on img "Next" at bounding box center [814, 179] width 15 height 41
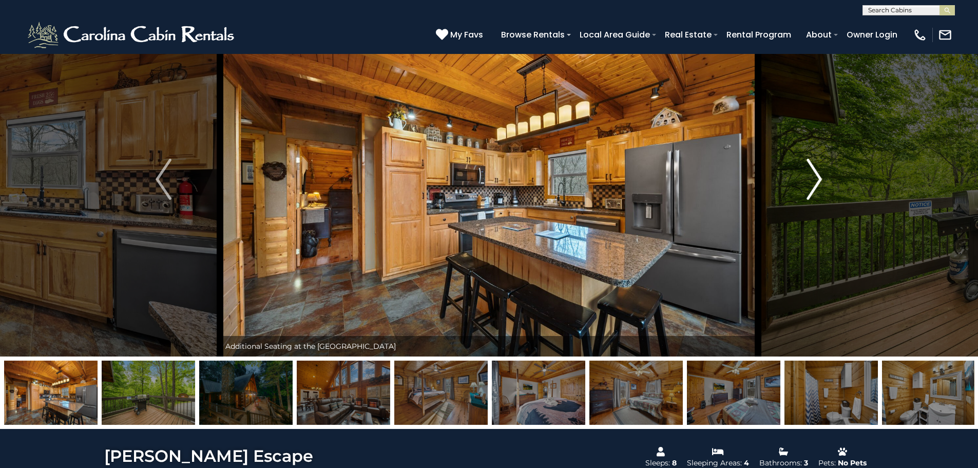
click at [808, 187] on img "Next" at bounding box center [814, 179] width 15 height 41
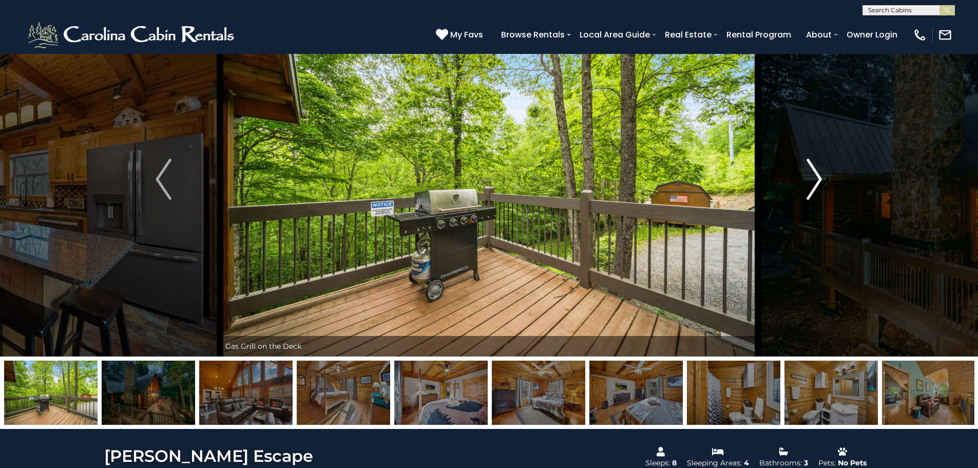
click at [808, 187] on img "Next" at bounding box center [814, 179] width 15 height 41
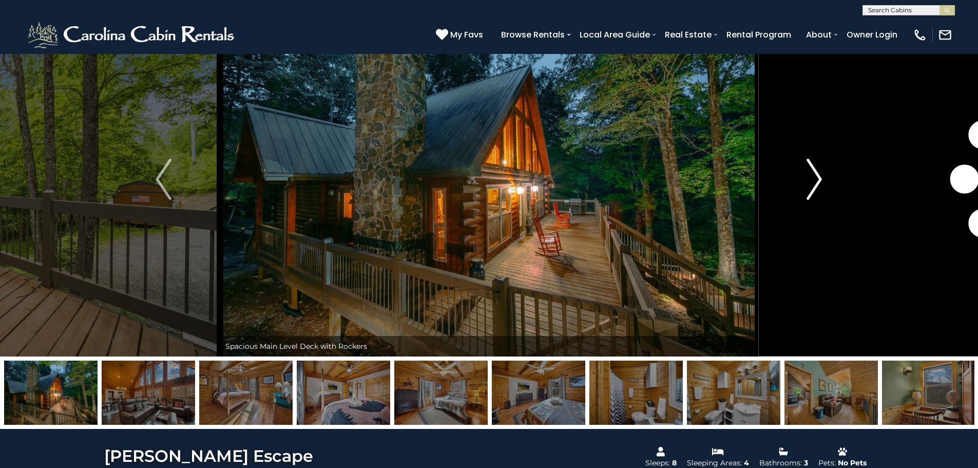
click at [808, 187] on img "Next" at bounding box center [814, 179] width 15 height 41
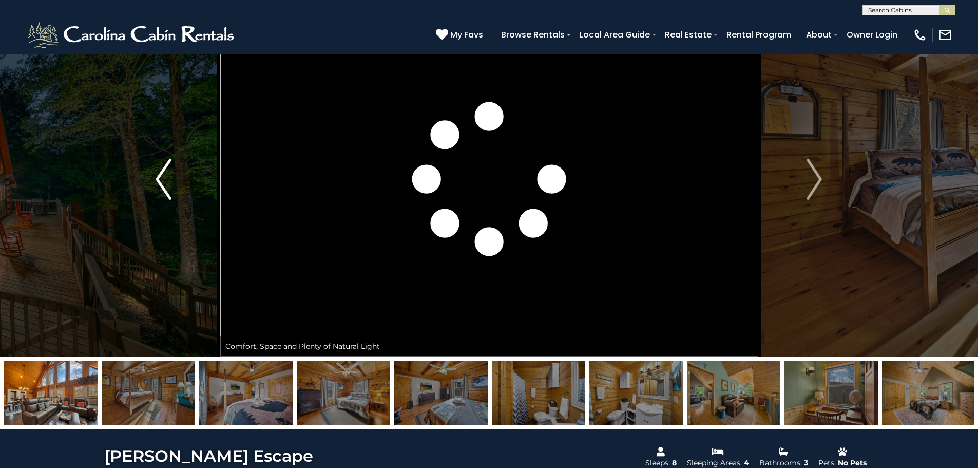
click at [168, 179] on img "Previous" at bounding box center [163, 179] width 15 height 41
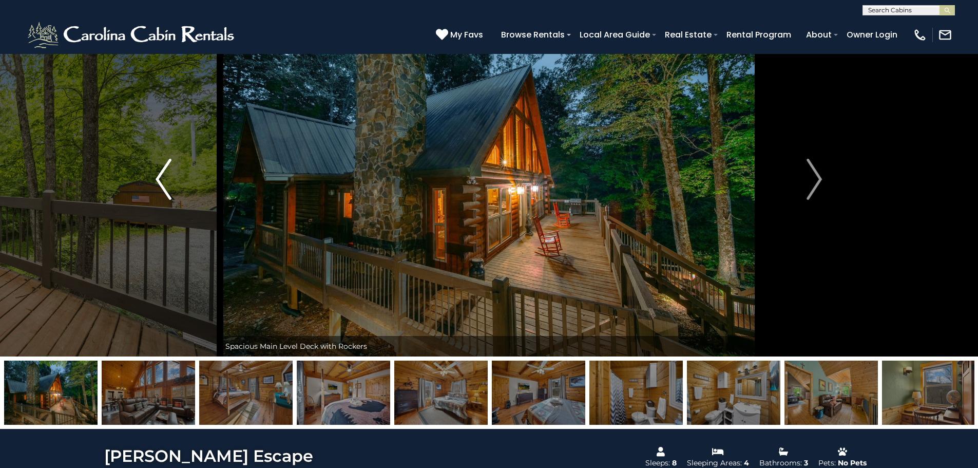
click at [168, 179] on img "Previous" at bounding box center [163, 179] width 15 height 41
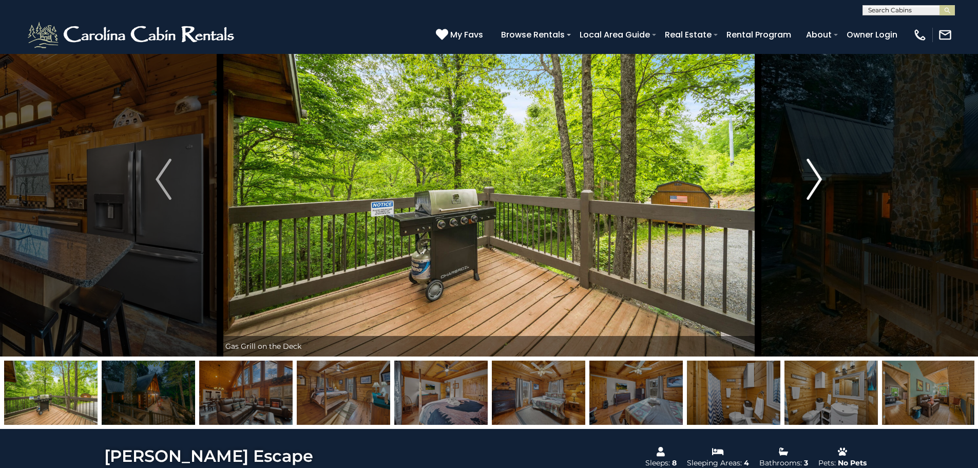
click at [795, 201] on button "Next" at bounding box center [814, 179] width 113 height 354
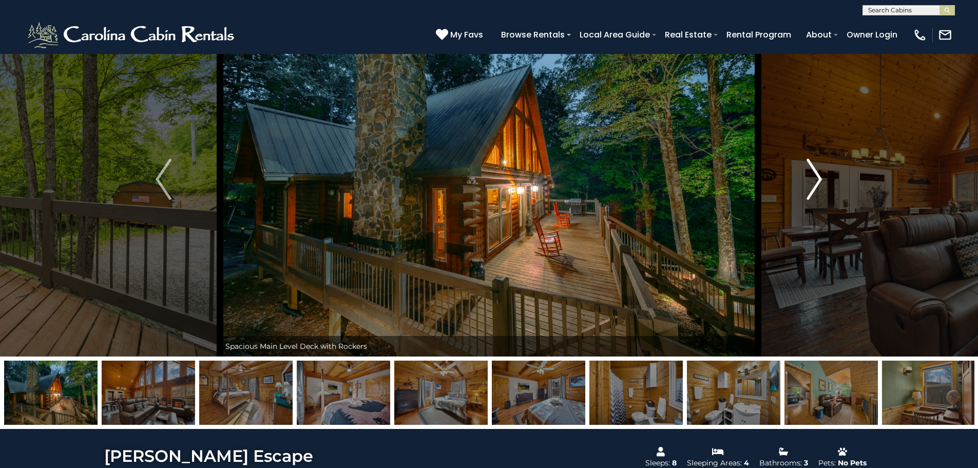
click at [795, 201] on button "Next" at bounding box center [814, 179] width 113 height 354
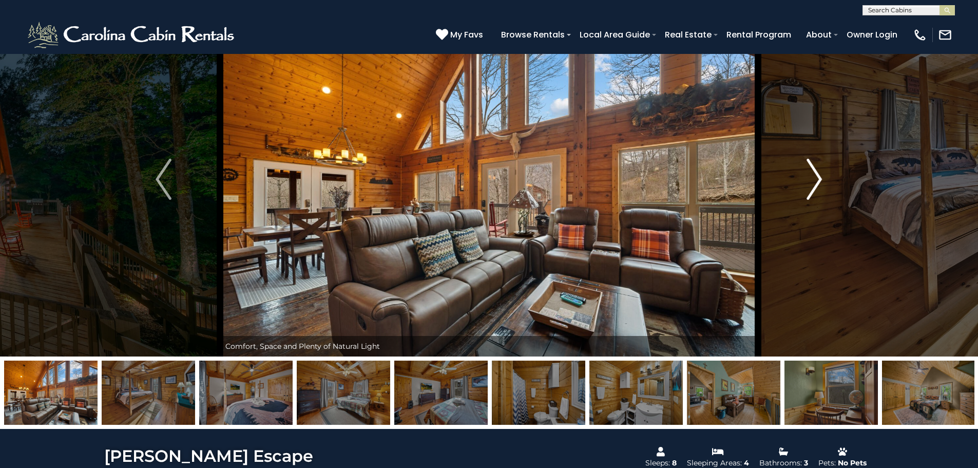
click at [795, 201] on button "Next" at bounding box center [814, 179] width 113 height 354
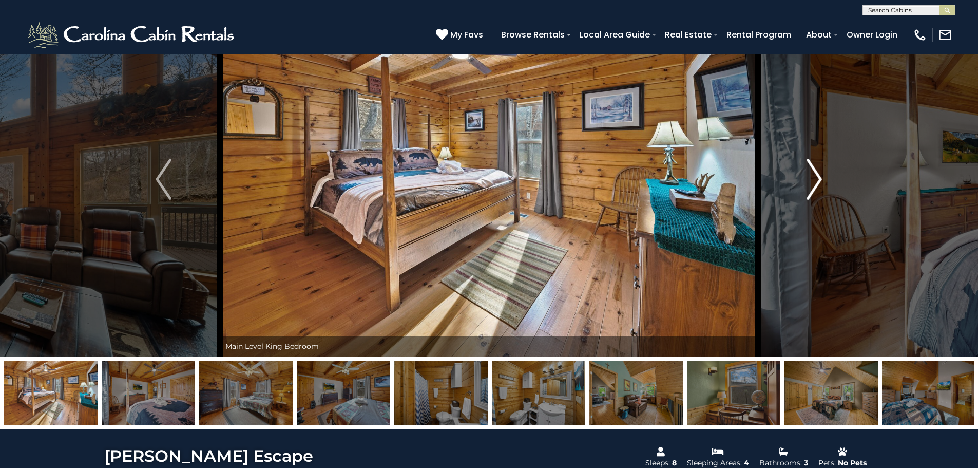
click at [795, 201] on button "Next" at bounding box center [814, 179] width 113 height 354
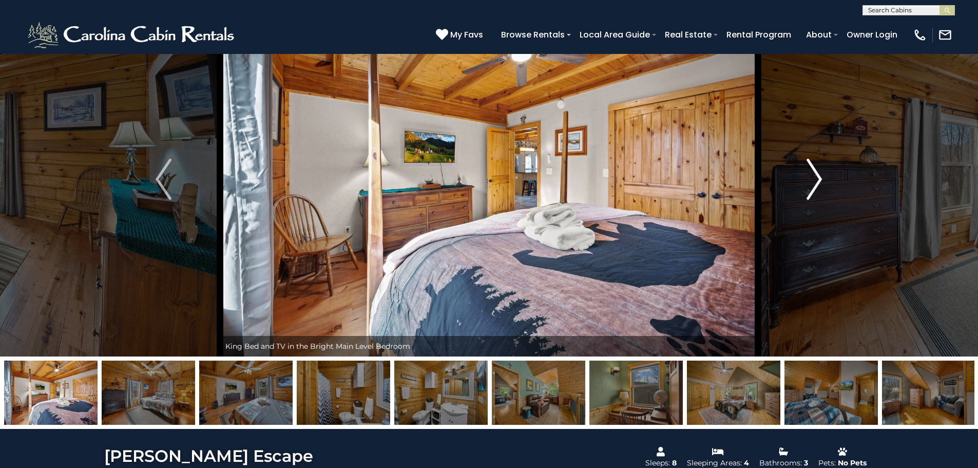
click at [795, 201] on button "Next" at bounding box center [814, 179] width 113 height 354
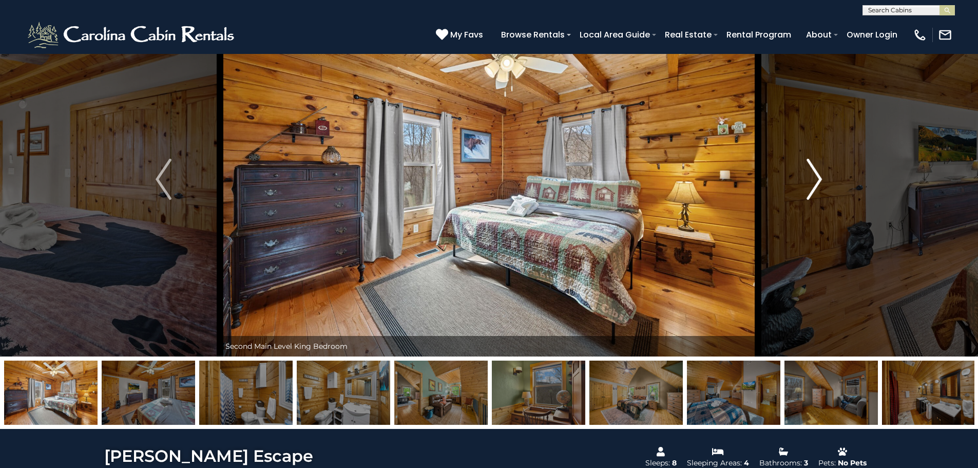
click at [795, 201] on button "Next" at bounding box center [814, 179] width 113 height 354
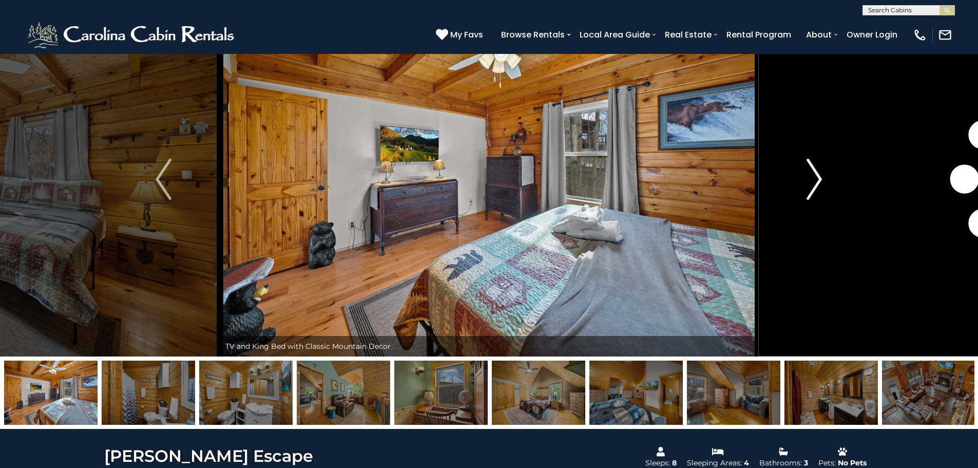
click at [795, 201] on button "Next" at bounding box center [814, 179] width 113 height 354
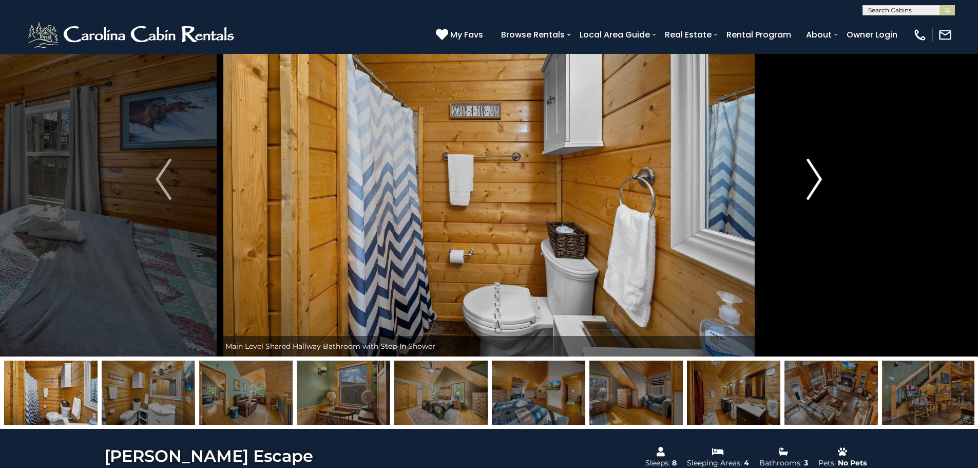
click at [795, 201] on button "Next" at bounding box center [814, 179] width 113 height 354
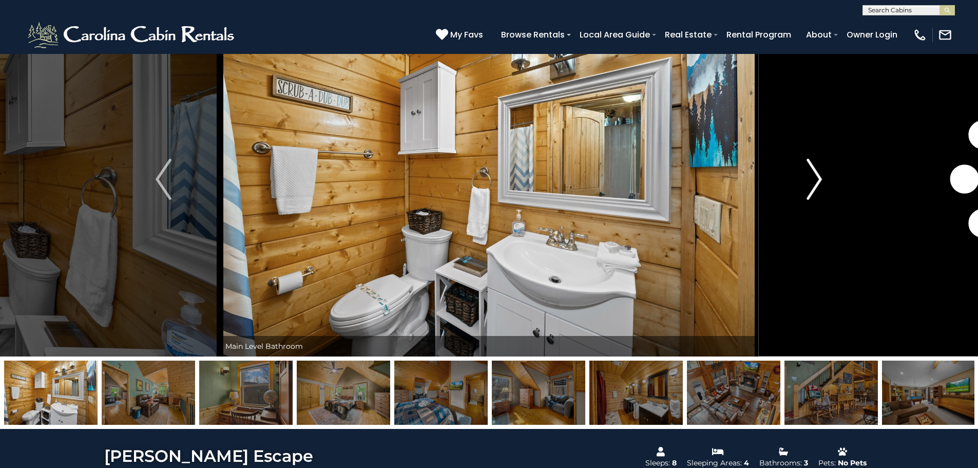
click at [795, 201] on button "Next" at bounding box center [814, 179] width 113 height 354
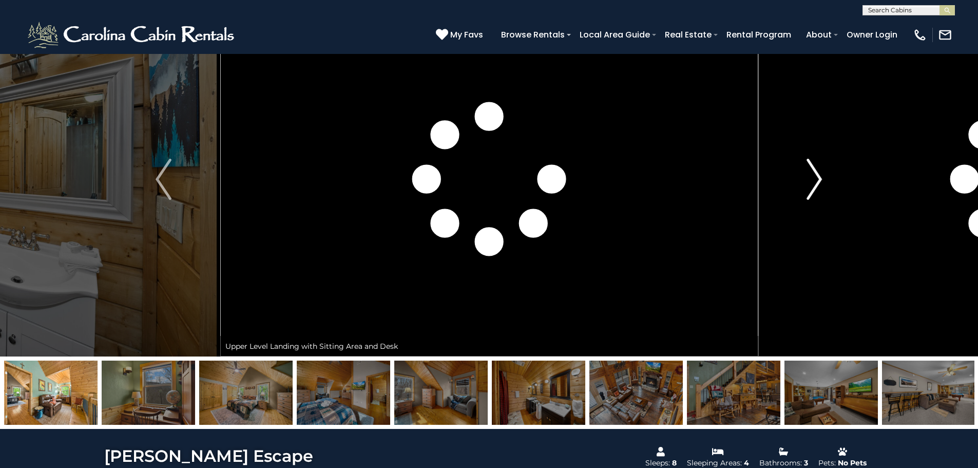
click at [795, 201] on button "Next" at bounding box center [814, 179] width 113 height 354
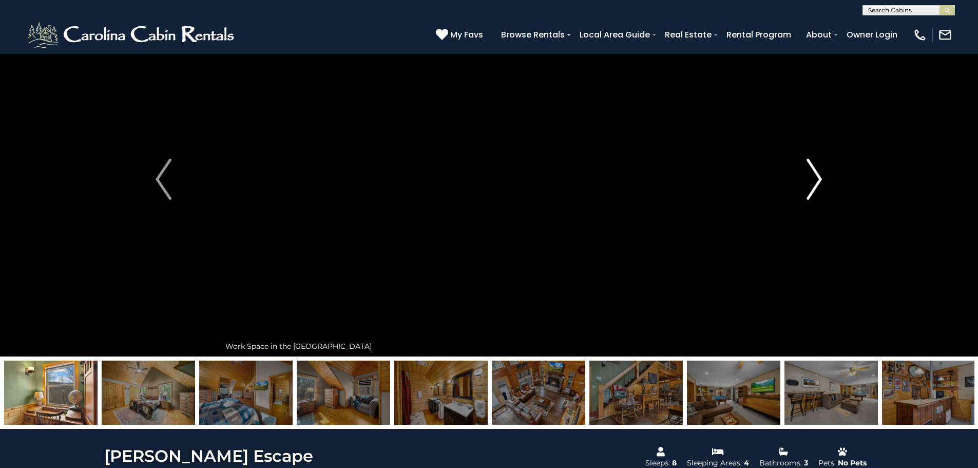
click at [795, 201] on button "Next" at bounding box center [814, 179] width 113 height 354
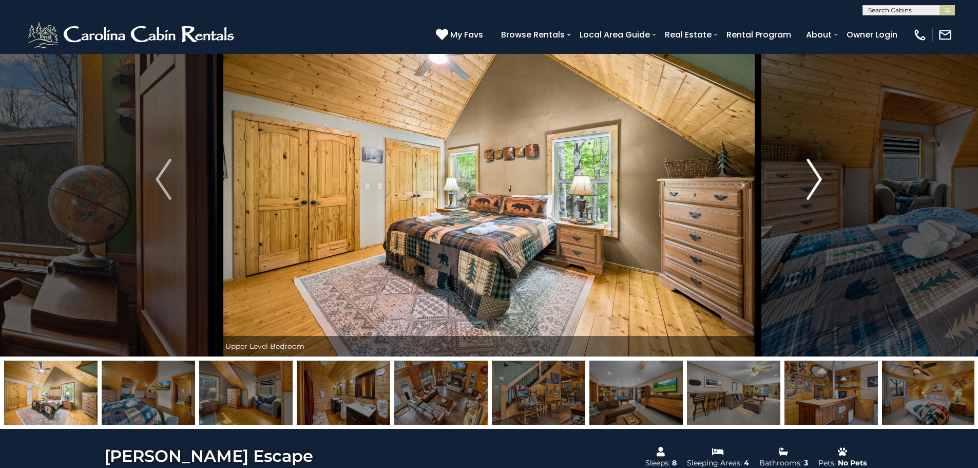
click at [795, 201] on button "Next" at bounding box center [814, 179] width 113 height 354
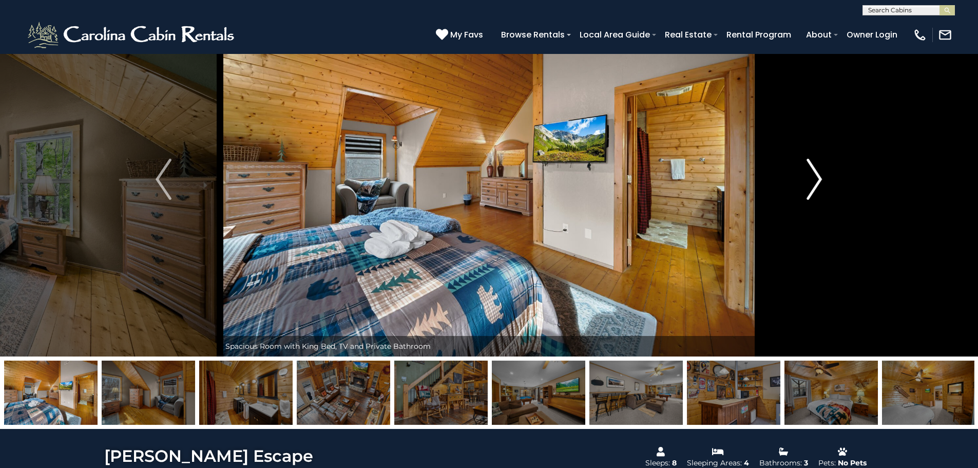
click at [795, 201] on button "Next" at bounding box center [814, 179] width 113 height 354
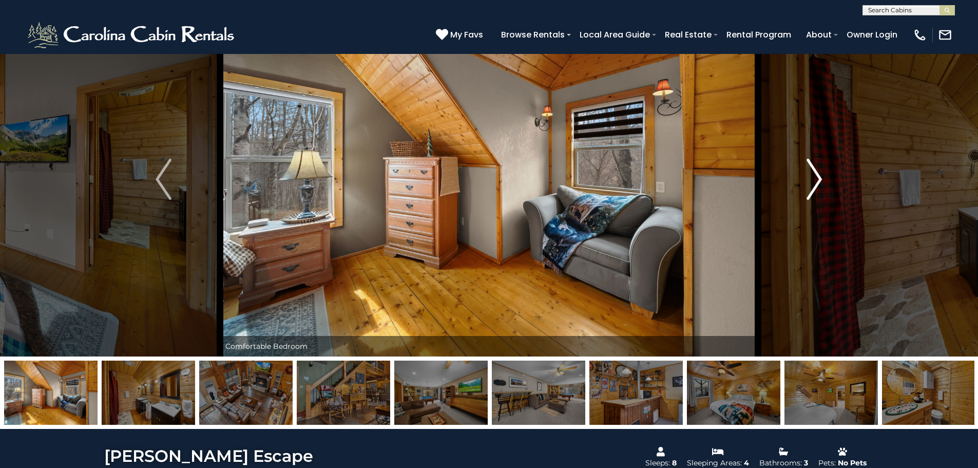
click at [795, 201] on button "Next" at bounding box center [814, 179] width 113 height 354
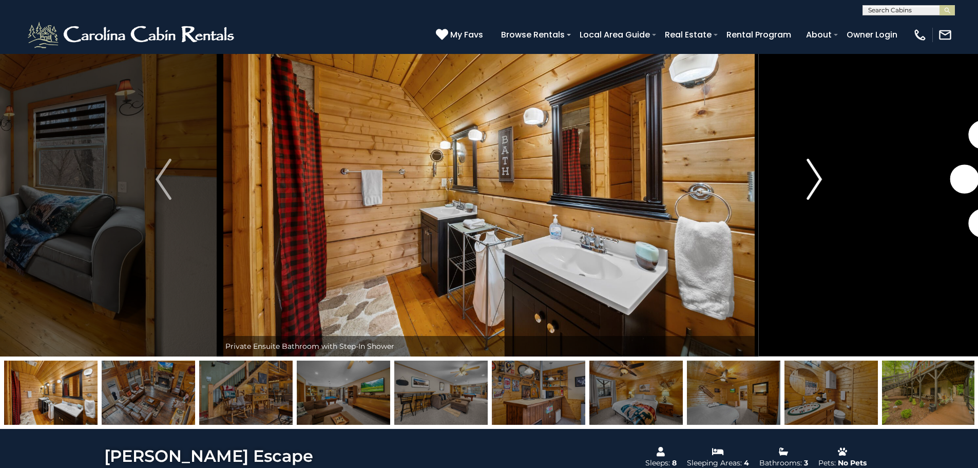
click at [795, 201] on button "Next" at bounding box center [814, 179] width 113 height 354
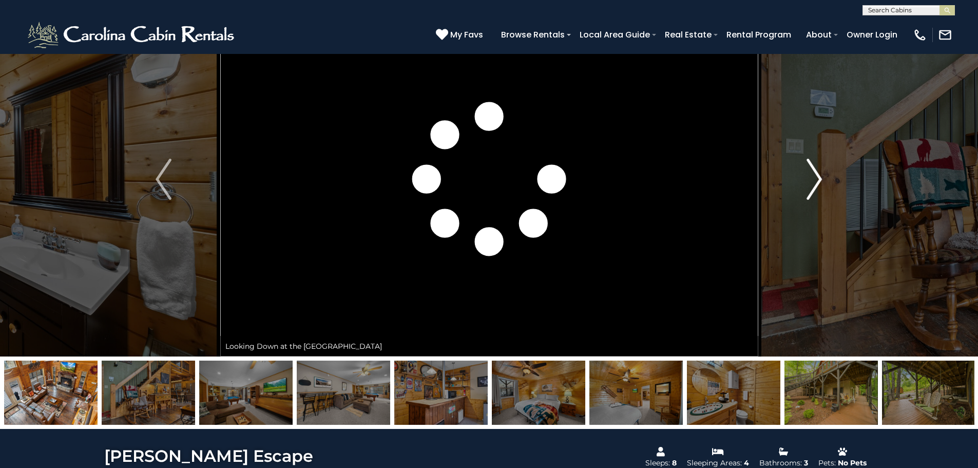
click at [795, 201] on button "Next" at bounding box center [814, 179] width 113 height 354
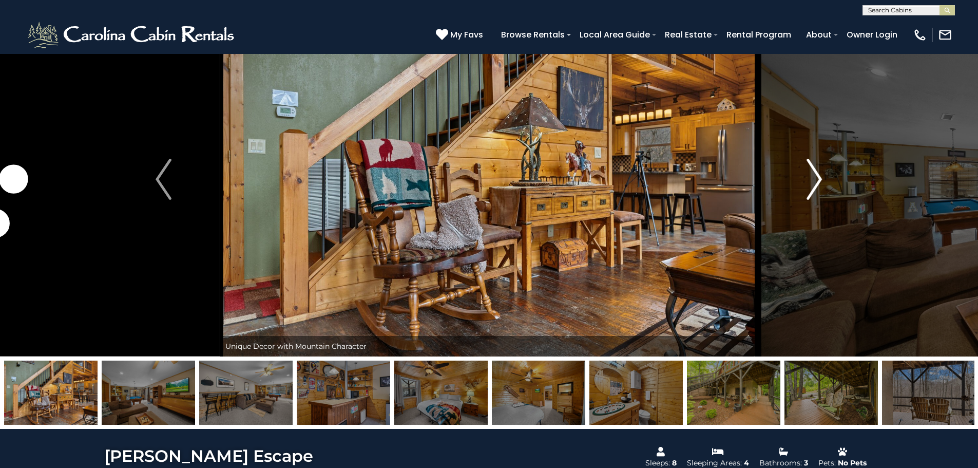
click at [795, 201] on button "Next" at bounding box center [814, 179] width 113 height 354
